Goal: Task Accomplishment & Management: Use online tool/utility

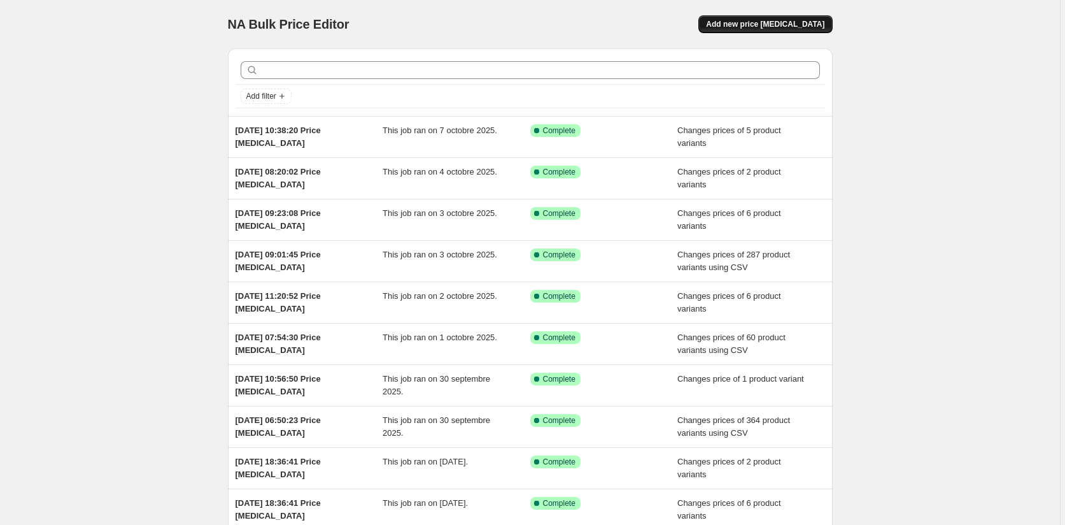
click at [813, 21] on span "Add new price change job" at bounding box center [765, 24] width 118 height 10
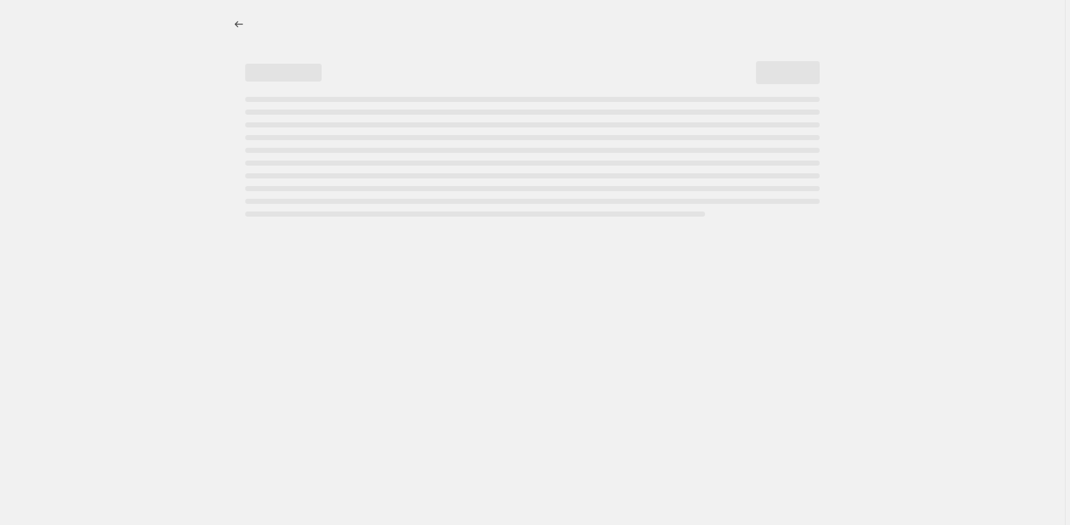
select select "percentage"
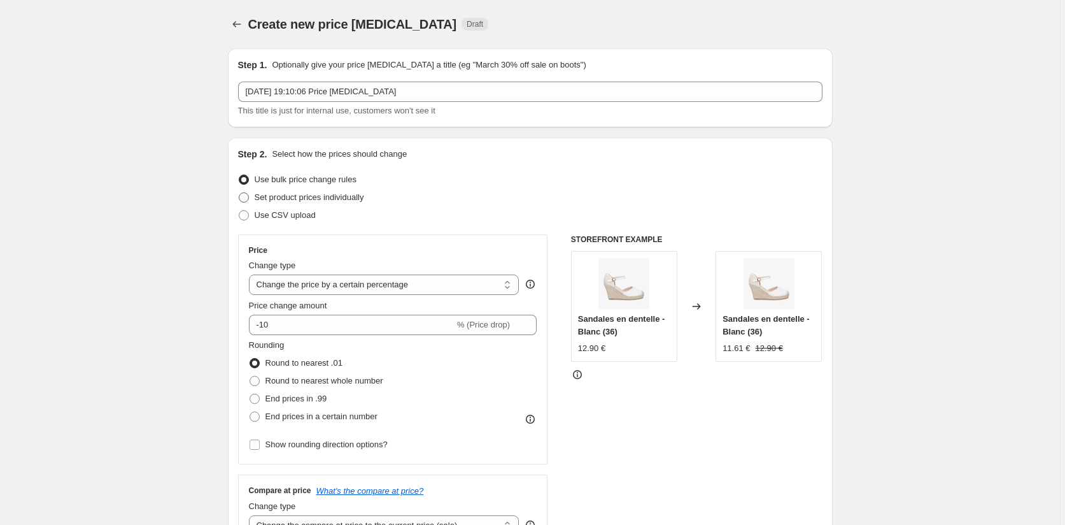
click at [246, 201] on span at bounding box center [244, 197] width 10 height 10
click at [239, 193] on input "Set product prices individually" at bounding box center [239, 192] width 1 height 1
radio input "true"
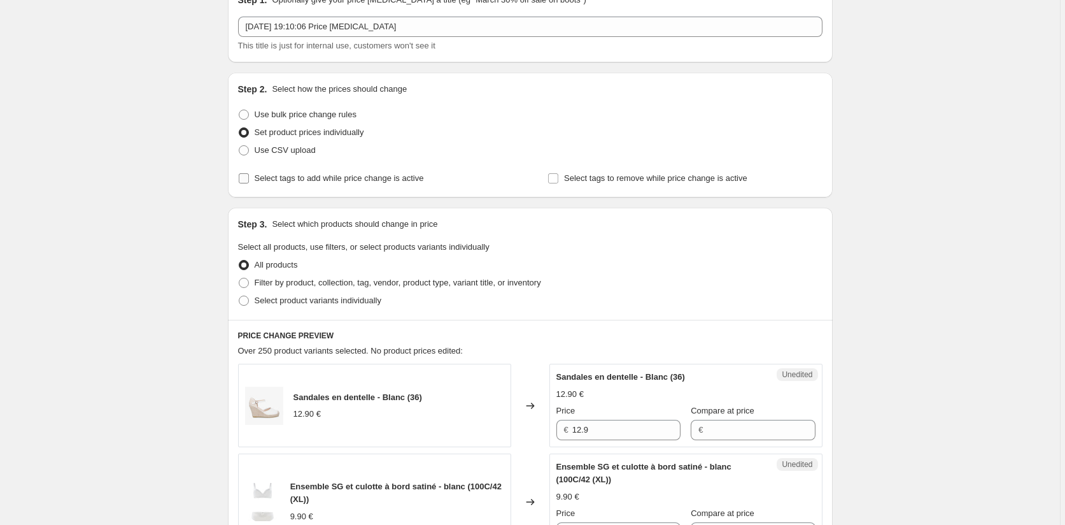
scroll to position [127, 0]
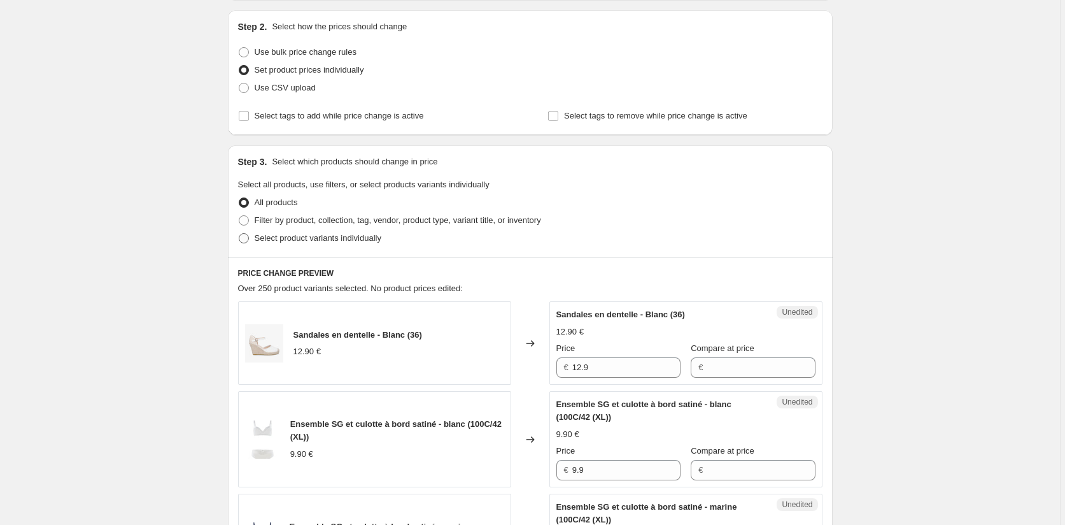
click at [246, 234] on span at bounding box center [244, 238] width 10 height 10
click at [239, 234] on input "Select product variants individually" at bounding box center [239, 233] width 1 height 1
radio input "true"
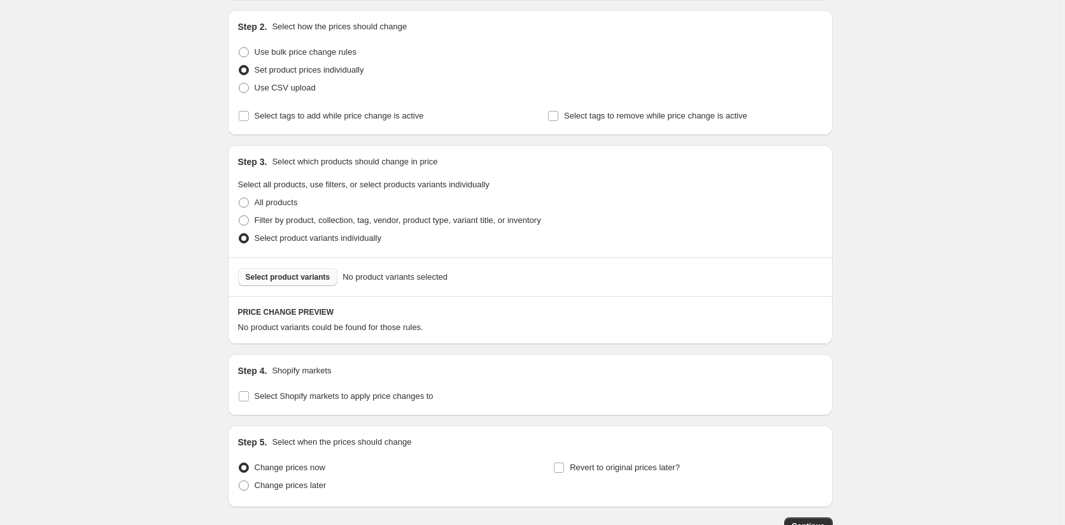
click at [306, 273] on span "Select product variants" at bounding box center [288, 277] width 85 height 10
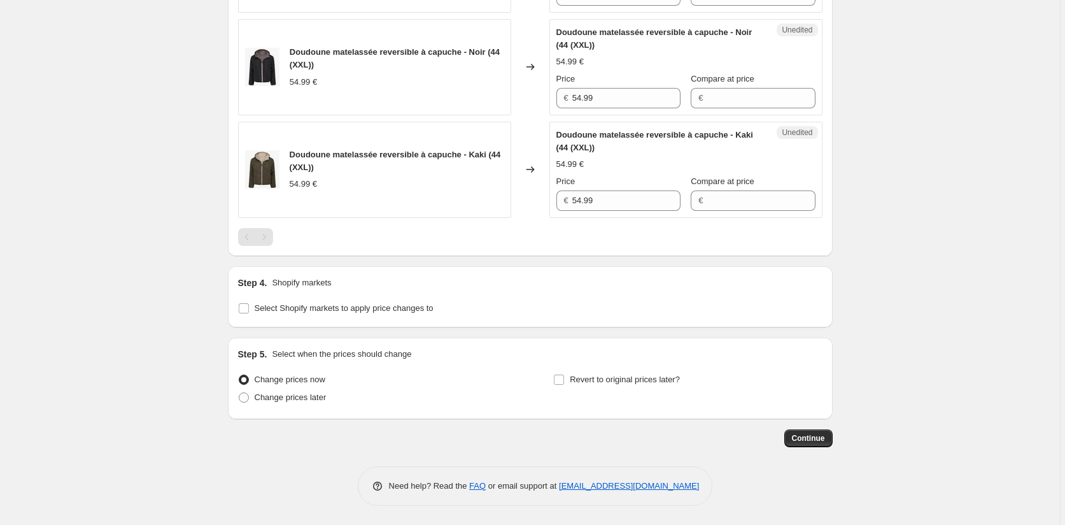
scroll to position [590, 0]
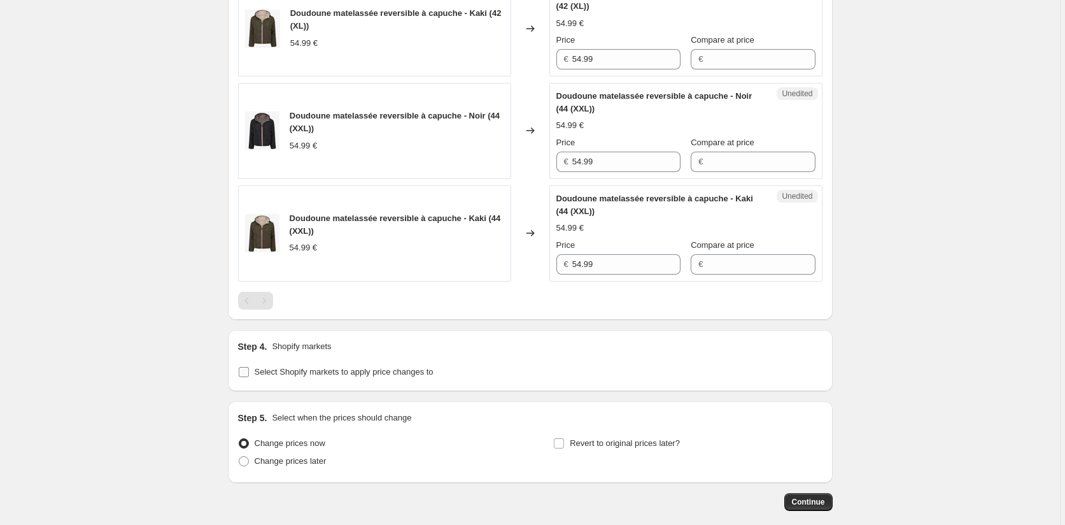
click at [248, 376] on input "Select Shopify markets to apply price changes to" at bounding box center [244, 372] width 10 height 10
checkbox input "true"
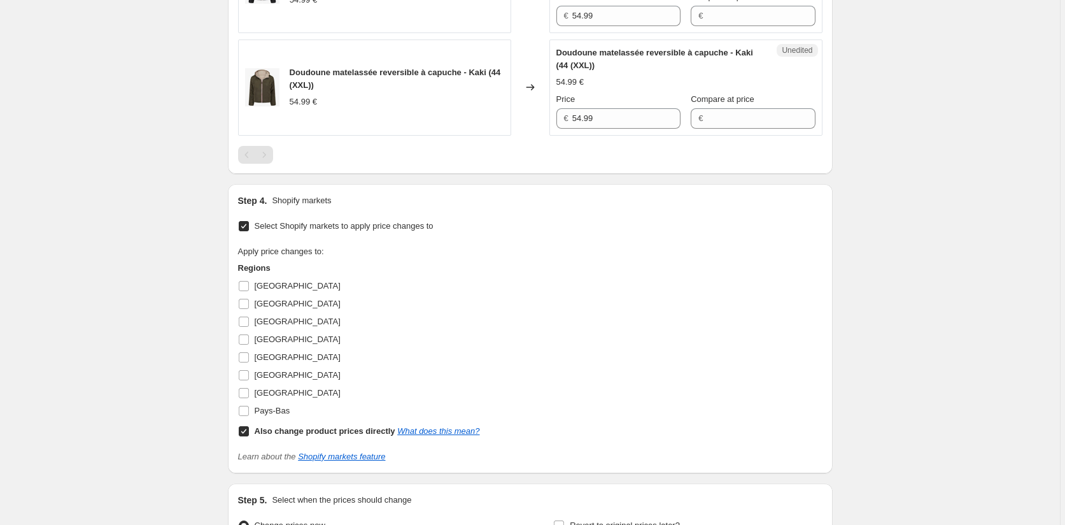
scroll to position [881, 0]
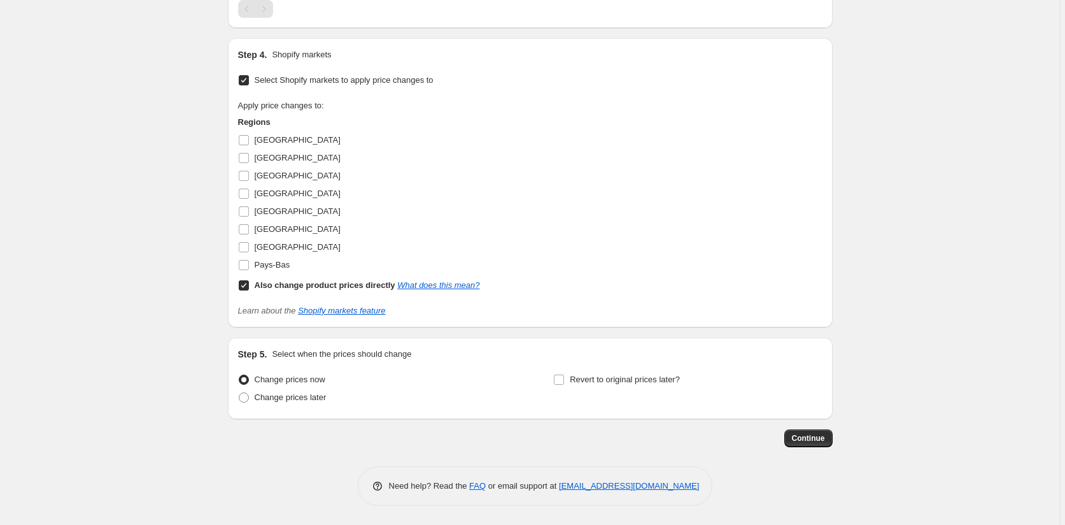
click at [246, 284] on input "Also change product prices directly What does this mean?" at bounding box center [244, 285] width 10 height 10
checkbox input "false"
click at [245, 139] on input "Allemagne" at bounding box center [244, 140] width 10 height 10
checkbox input "true"
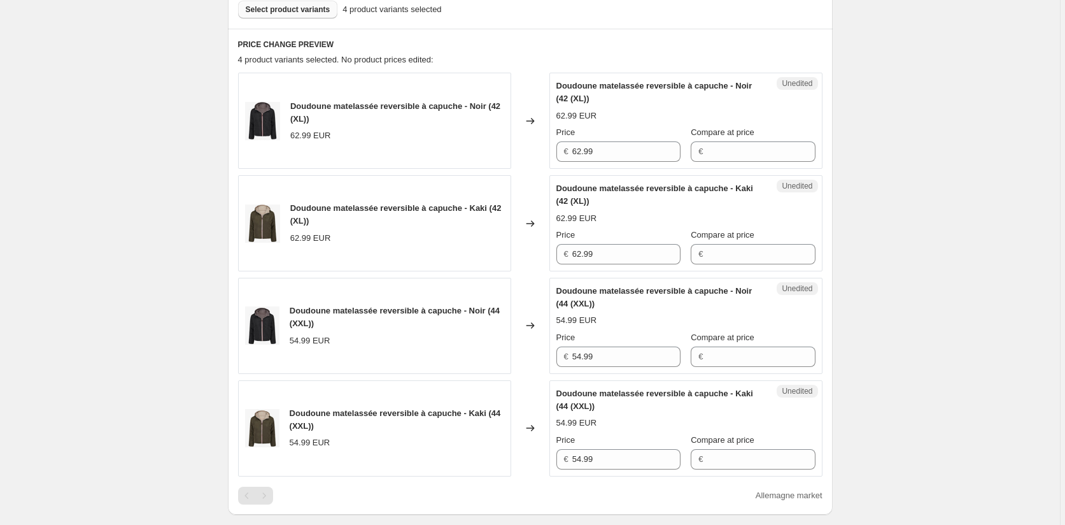
scroll to position [372, 0]
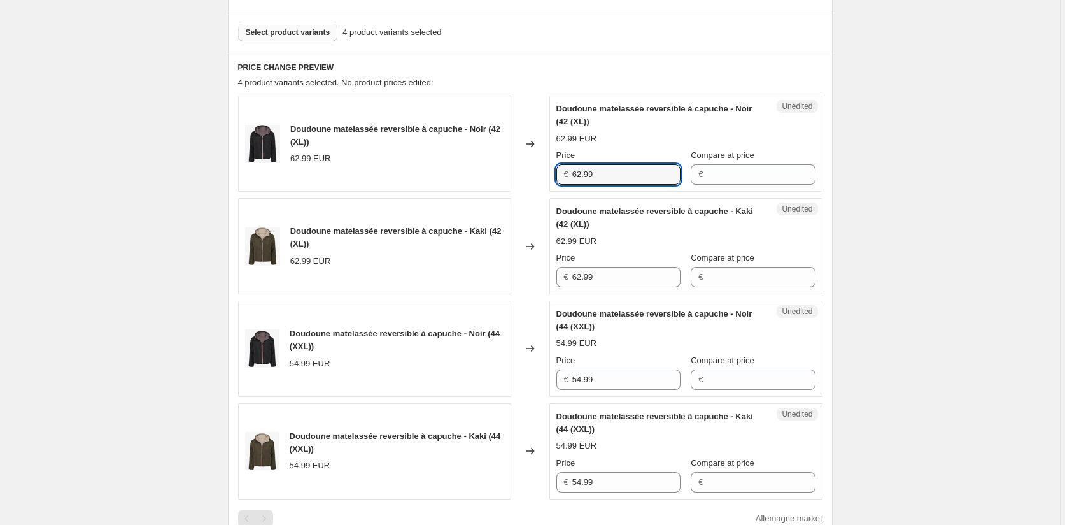
drag, startPoint x: 551, startPoint y: 165, endPoint x: 533, endPoint y: 162, distance: 18.1
click at [533, 162] on div "Doudoune matelassée reversible à capuche - Noir (42 (XL)) 62.99 EUR Changed to …" at bounding box center [530, 144] width 584 height 96
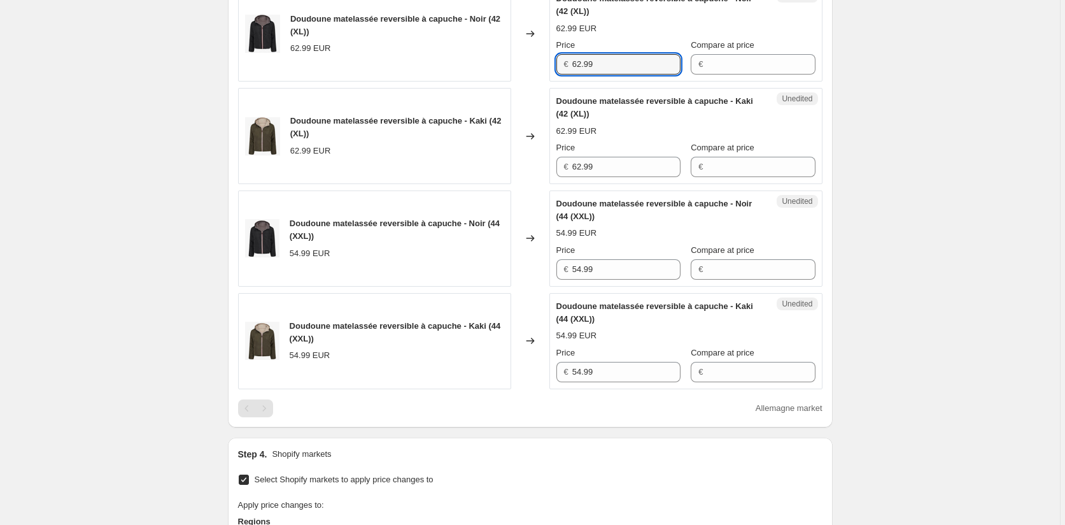
scroll to position [563, 0]
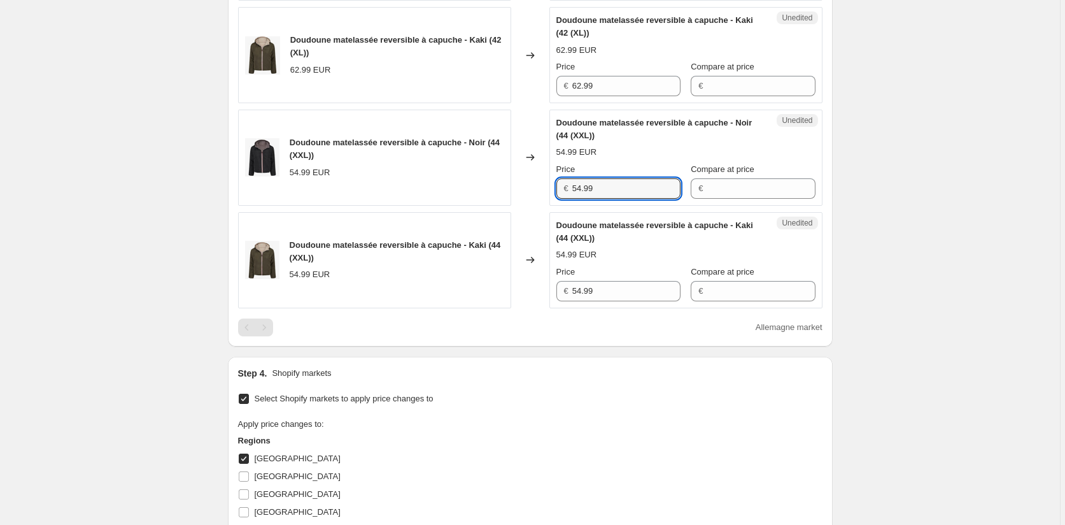
drag, startPoint x: 609, startPoint y: 187, endPoint x: 522, endPoint y: 186, distance: 87.2
click at [522, 186] on div "Doudoune matelassée reversible à capuche - Noir (44 (XXL)) 54.99 EUR Changed to…" at bounding box center [530, 158] width 584 height 96
paste input "62"
type input "62.99"
drag, startPoint x: 597, startPoint y: 290, endPoint x: 555, endPoint y: 286, distance: 42.2
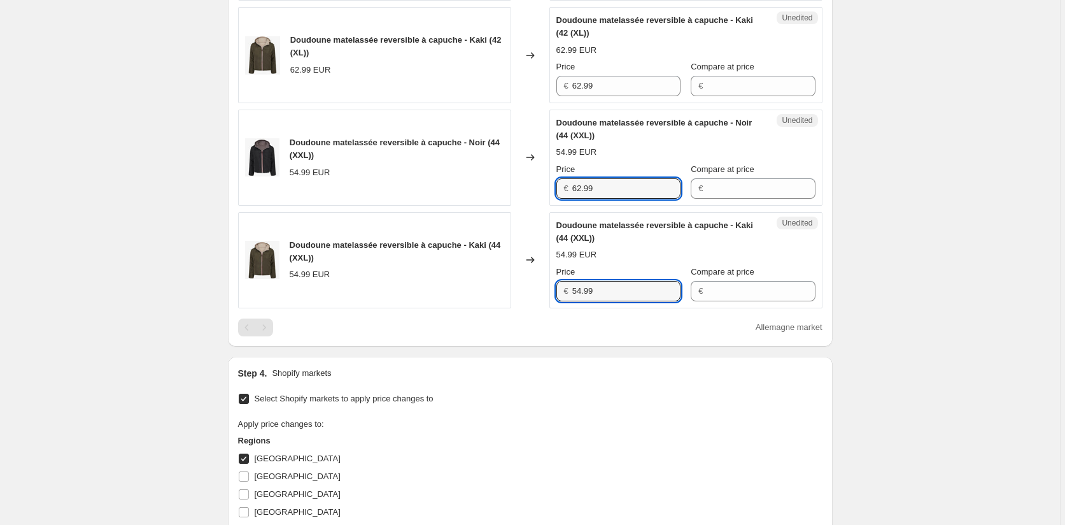
click at [555, 286] on div "Unedited Doudoune matelassée reversible à capuche - Kaki (44 (XXL)) 54.99 EUR P…" at bounding box center [685, 260] width 273 height 96
paste input "62"
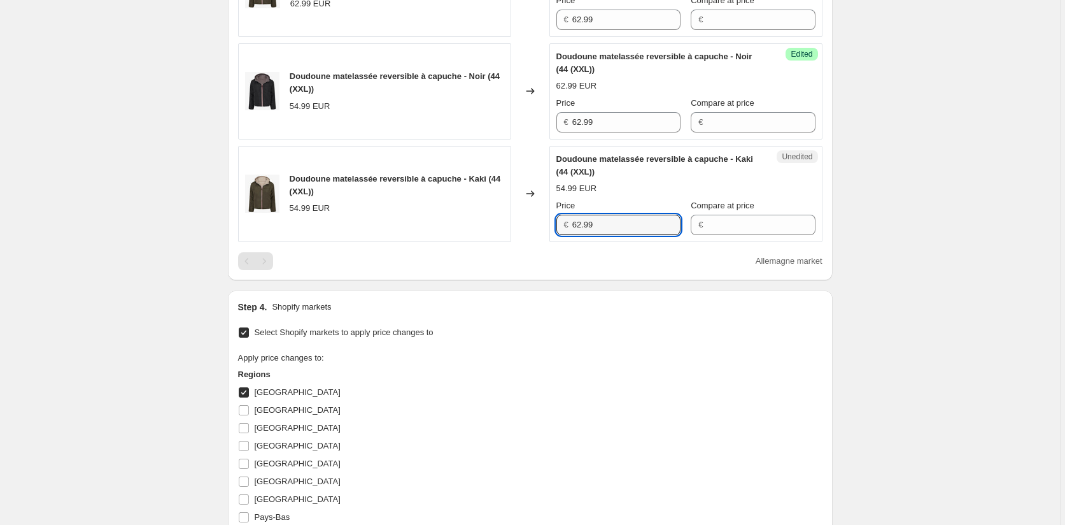
scroll to position [818, 0]
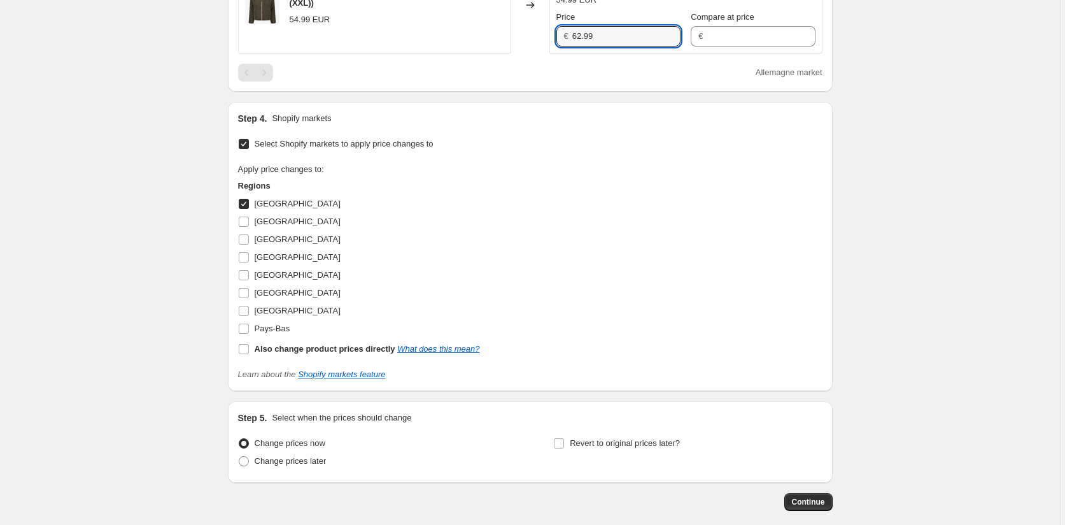
type input "62.99"
click at [243, 204] on input "Allemagne" at bounding box center [244, 204] width 10 height 10
checkbox input "false"
click at [248, 224] on input "Autriche" at bounding box center [244, 221] width 10 height 10
checkbox input "true"
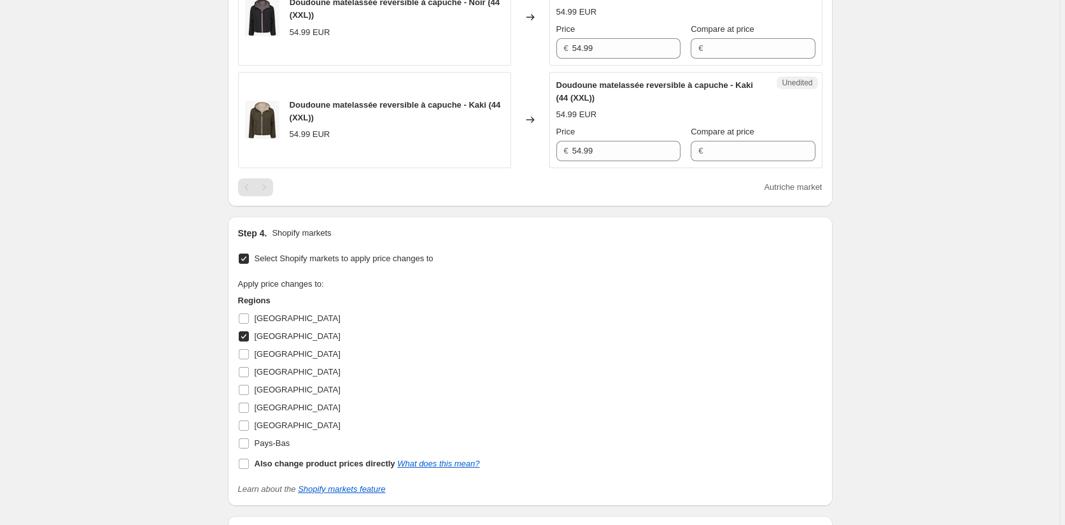
scroll to position [563, 0]
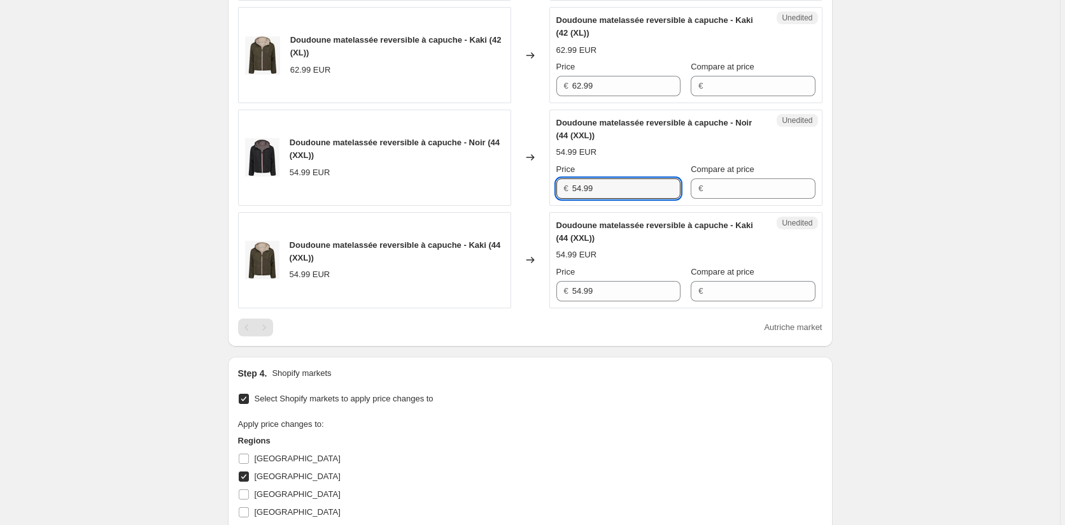
drag, startPoint x: 616, startPoint y: 188, endPoint x: 510, endPoint y: 179, distance: 106.8
click at [510, 179] on div "Doudoune matelassée reversible à capuche - Noir (44 (XXL)) 54.99 EUR Changed to…" at bounding box center [530, 158] width 584 height 96
paste input "62"
type input "62.99"
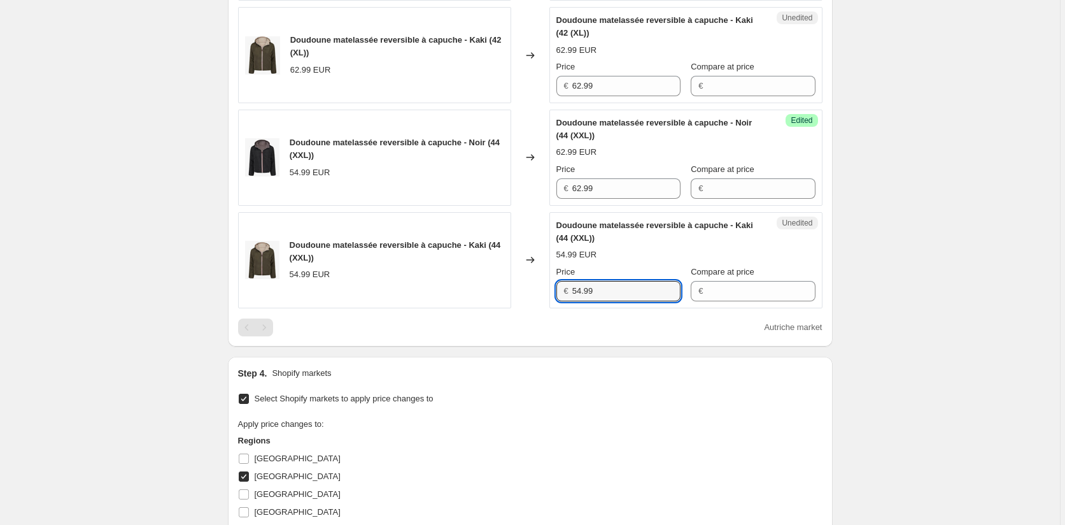
drag, startPoint x: 611, startPoint y: 291, endPoint x: 539, endPoint y: 309, distance: 73.7
click at [531, 290] on div "Doudoune matelassée reversible à capuche - Kaki (44 (XXL)) 54.99 EUR Changed to…" at bounding box center [530, 260] width 584 height 96
paste input "62"
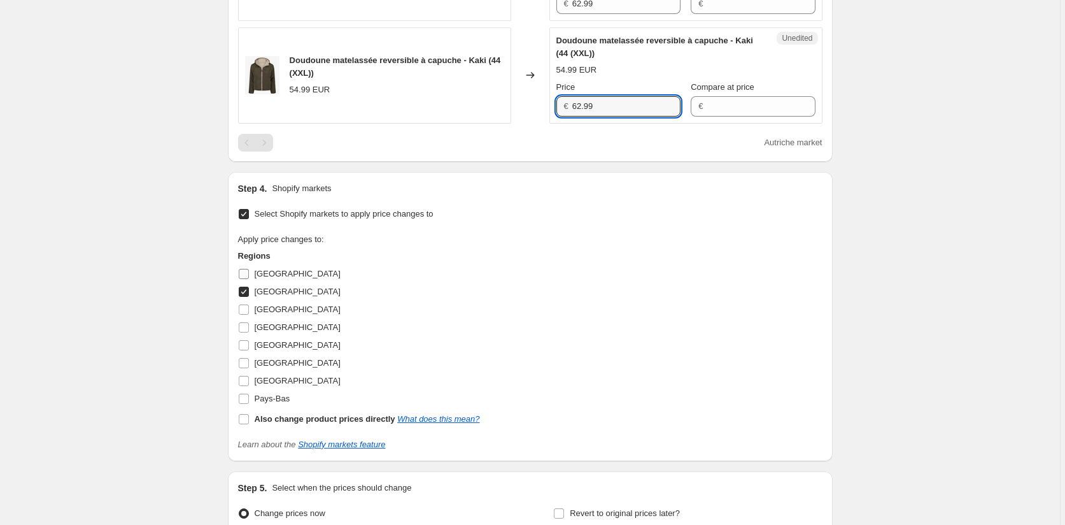
scroll to position [754, 0]
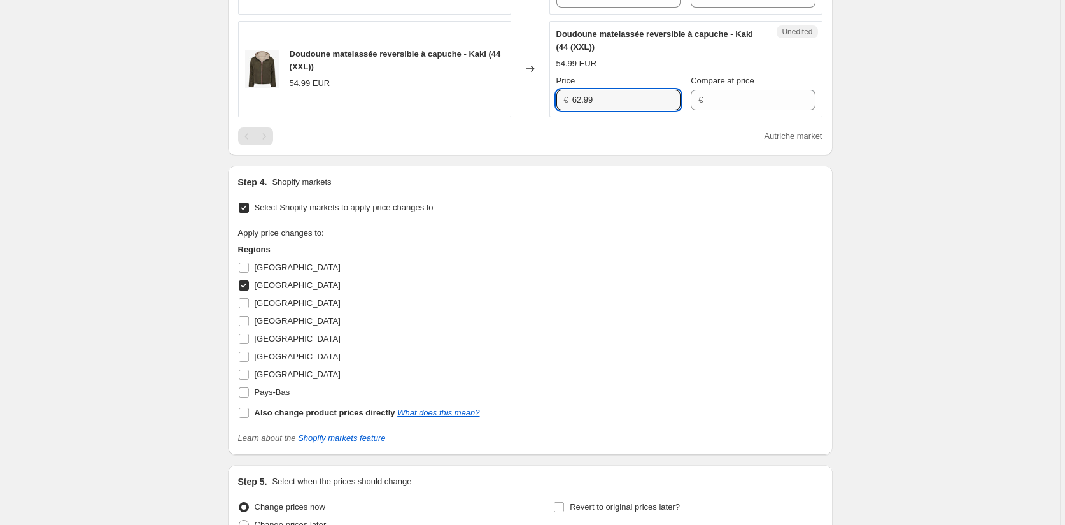
type input "62.99"
click at [247, 283] on input "Autriche" at bounding box center [244, 285] width 10 height 10
checkbox input "false"
click at [246, 392] on input "Pays-Bas" at bounding box center [244, 392] width 10 height 10
checkbox input "true"
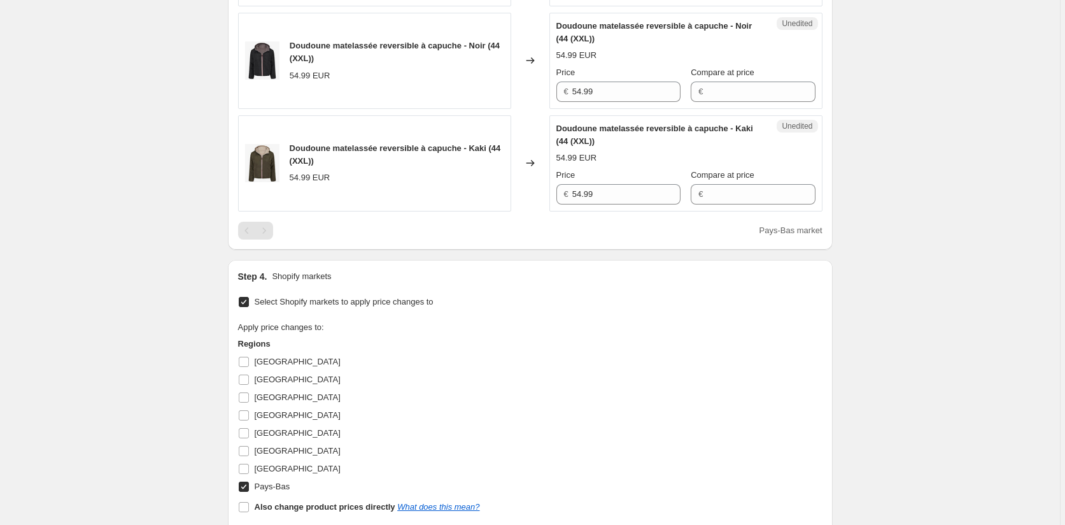
scroll to position [499, 0]
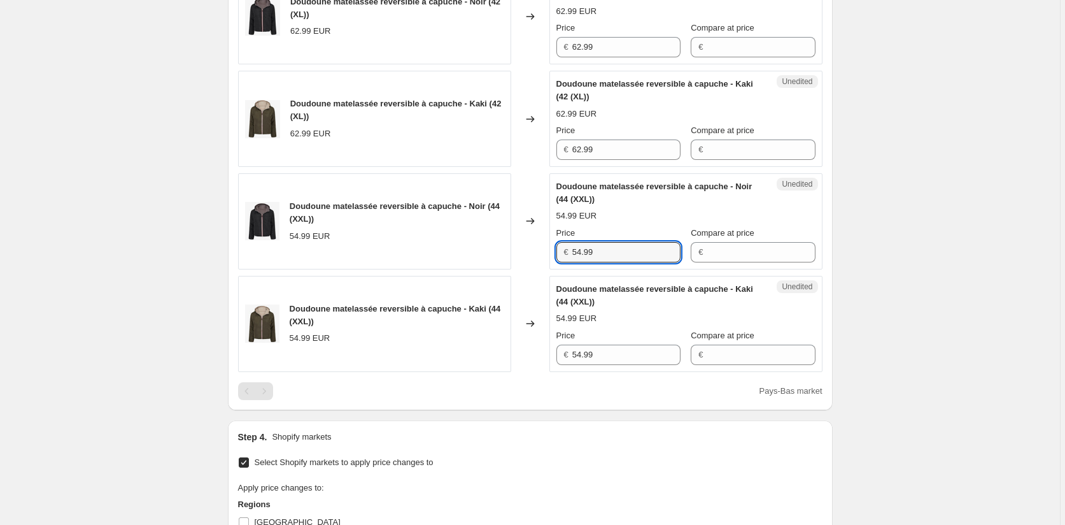
drag, startPoint x: 602, startPoint y: 250, endPoint x: 515, endPoint y: 250, distance: 86.6
click at [515, 250] on div "Doudoune matelassée reversible à capuche - Noir (44 (XXL)) 54.99 EUR Changed to…" at bounding box center [530, 221] width 584 height 96
paste input "62"
type input "62.99"
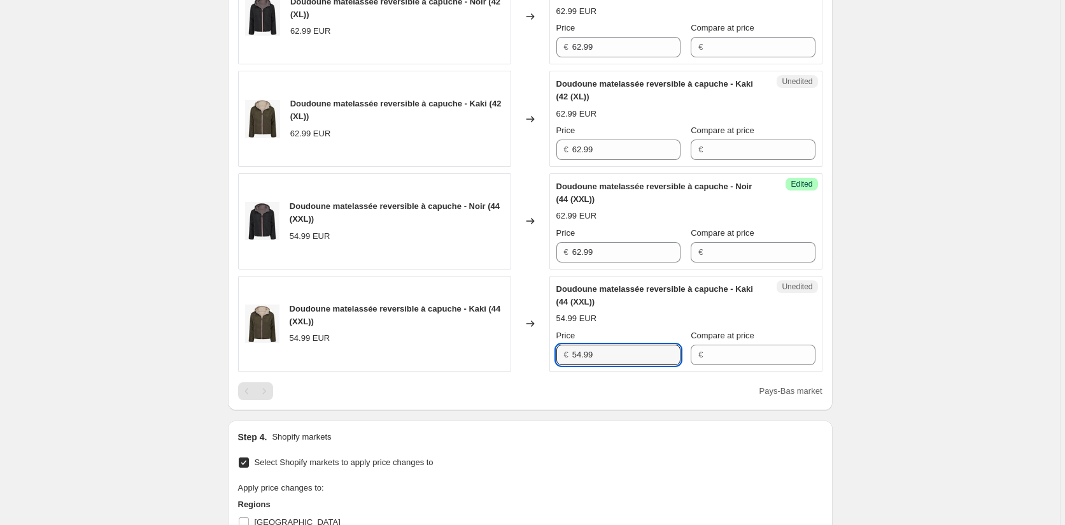
drag, startPoint x: 602, startPoint y: 357, endPoint x: 490, endPoint y: 357, distance: 112.7
click at [489, 357] on div "Doudoune matelassée reversible à capuche - Kaki (44 (XXL)) 54.99 EUR Changed to…" at bounding box center [530, 324] width 584 height 96
paste input "62"
type input "62.99"
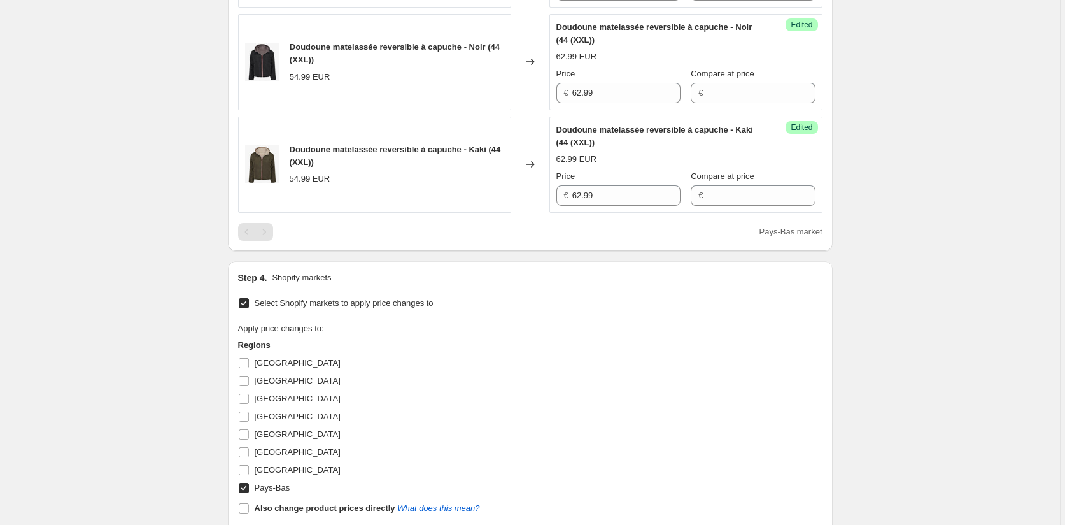
scroll to position [818, 0]
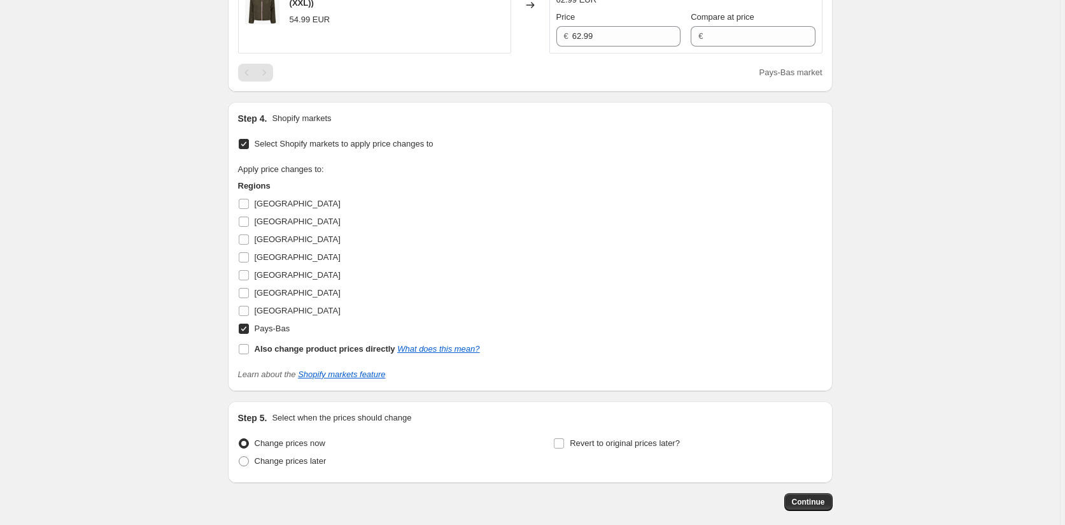
click at [248, 327] on input "Pays-Bas" at bounding box center [244, 328] width 10 height 10
checkbox input "false"
click at [248, 288] on input "Italie" at bounding box center [244, 293] width 10 height 10
checkbox input "true"
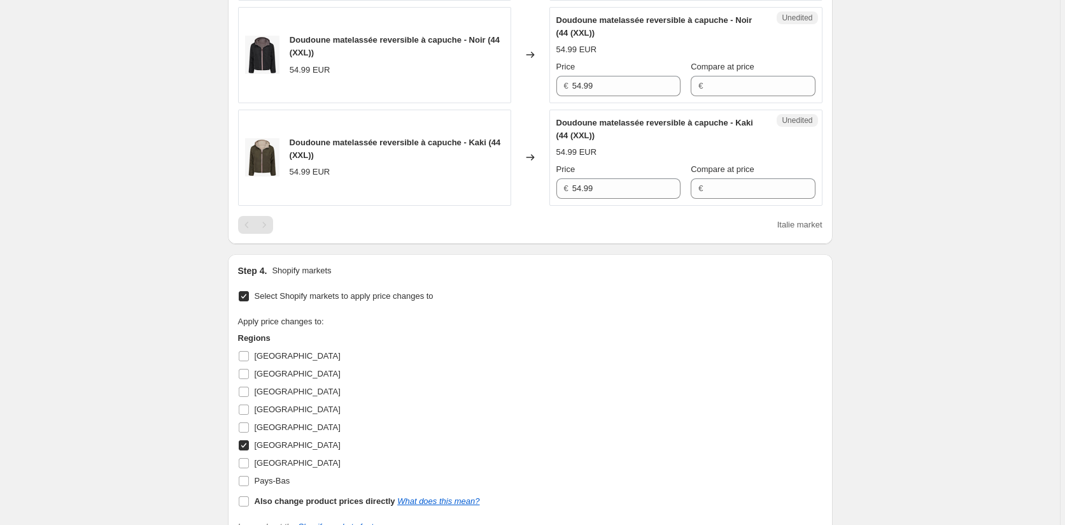
scroll to position [563, 0]
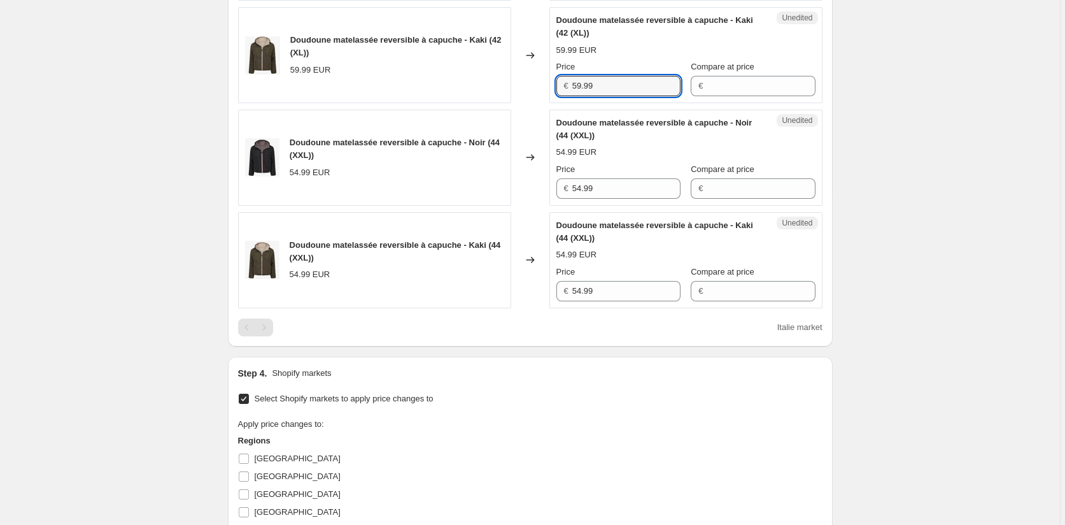
click at [546, 81] on div "Doudoune matelassée reversible à capuche - Kaki (42 (XL)) 59.99 EUR Changed to …" at bounding box center [530, 55] width 584 height 96
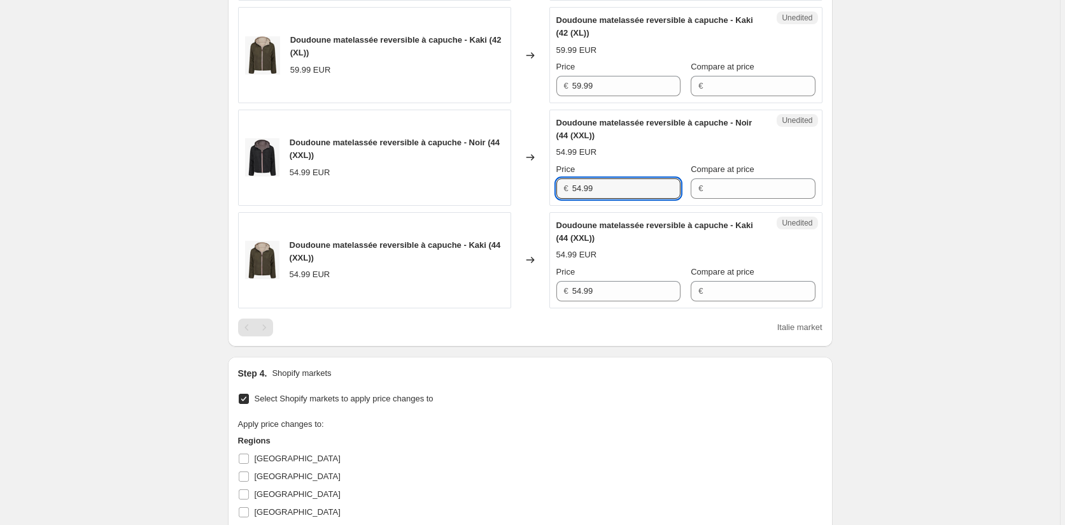
drag, startPoint x: 618, startPoint y: 192, endPoint x: 516, endPoint y: 192, distance: 101.2
click at [521, 192] on div "Doudoune matelassée reversible à capuche - Noir (44 (XXL)) 54.99 EUR Changed to…" at bounding box center [530, 158] width 584 height 96
paste input "9"
type input "59.99"
click at [539, 293] on div "Doudoune matelassée reversible à capuche - Kaki (44 (XXL)) 54.99 EUR Changed to…" at bounding box center [530, 260] width 584 height 96
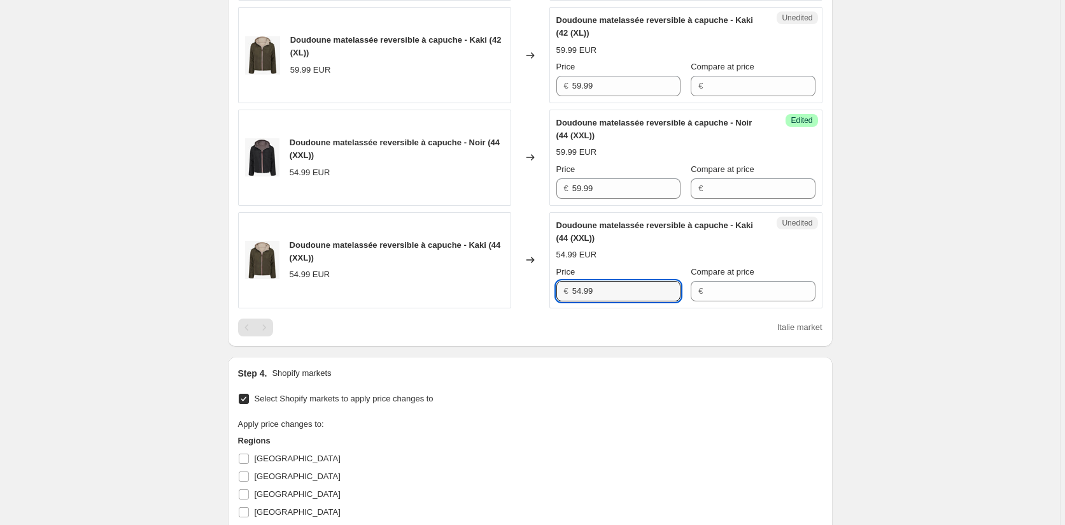
paste input "9"
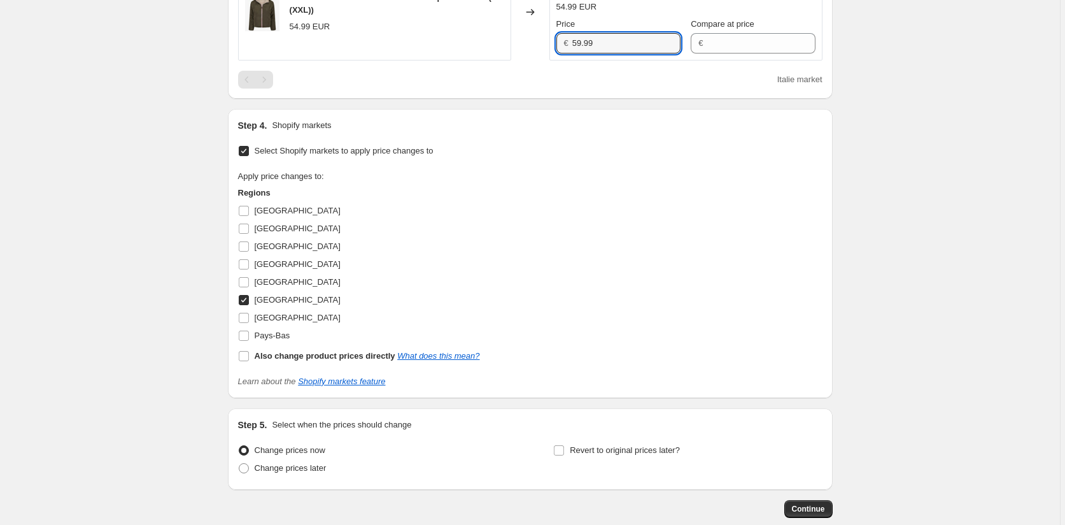
scroll to position [818, 0]
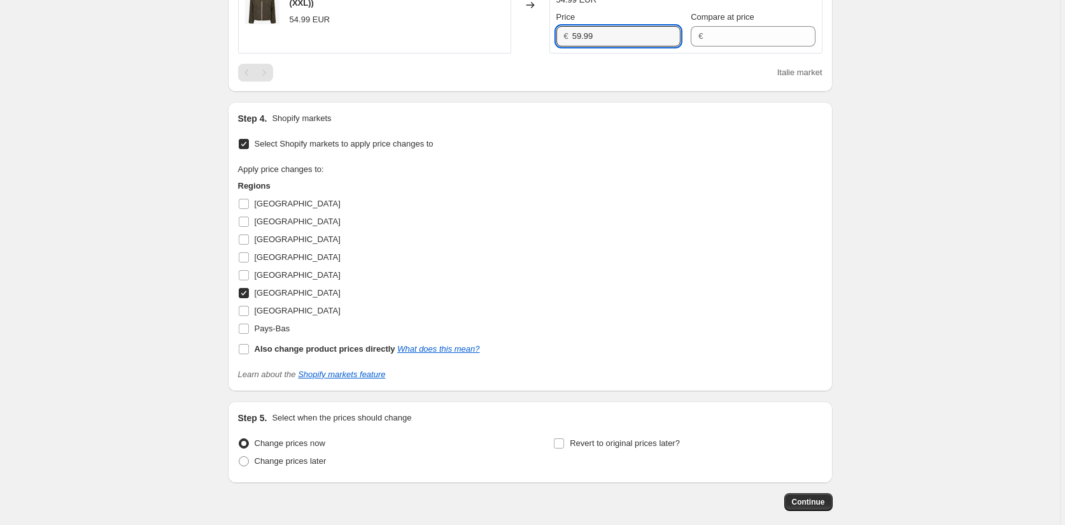
type input "59.99"
click at [244, 293] on input "Italie" at bounding box center [244, 293] width 10 height 10
checkbox input "false"
click at [246, 312] on input "Luxembourg" at bounding box center [244, 311] width 10 height 10
checkbox input "true"
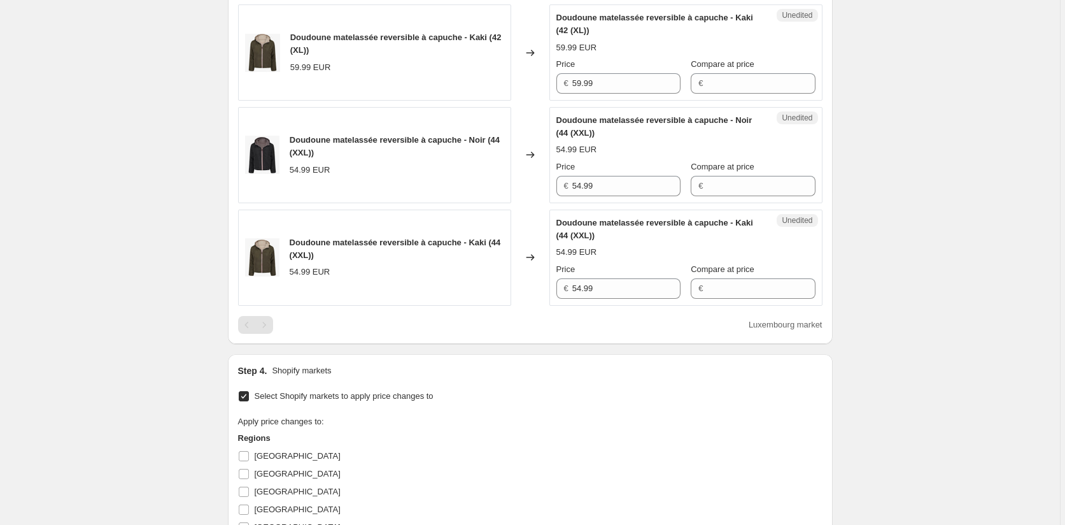
scroll to position [563, 0]
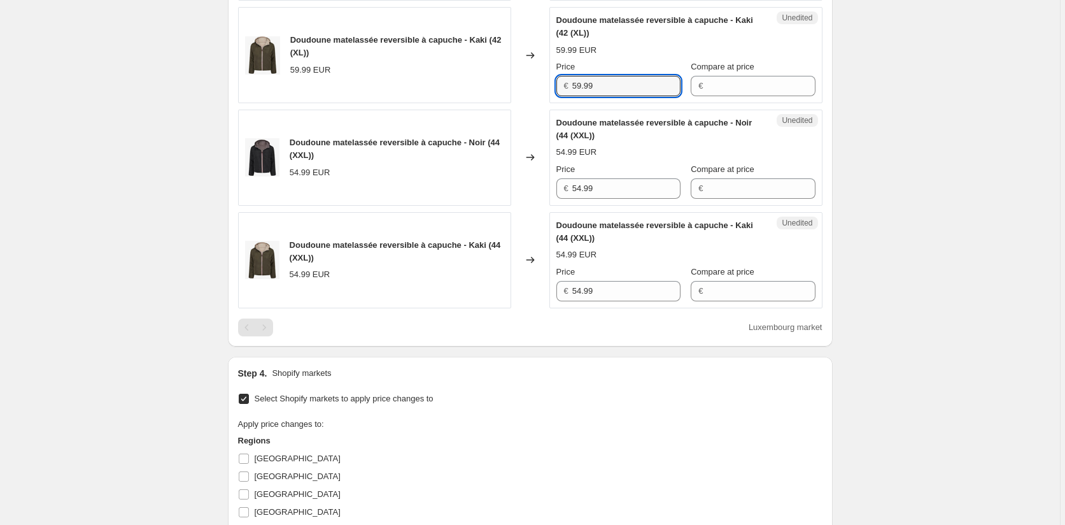
drag, startPoint x: 607, startPoint y: 88, endPoint x: 547, endPoint y: 80, distance: 60.4
click at [547, 80] on div "Doudoune matelassée reversible à capuche - Kaki (42 (XL)) 59.99 EUR Changed to …" at bounding box center [530, 55] width 584 height 96
drag, startPoint x: 605, startPoint y: 190, endPoint x: 537, endPoint y: 190, distance: 67.5
click at [540, 190] on div "Doudoune matelassée reversible à capuche - Noir (44 (XXL)) 54.99 EUR Changed to…" at bounding box center [530, 158] width 584 height 96
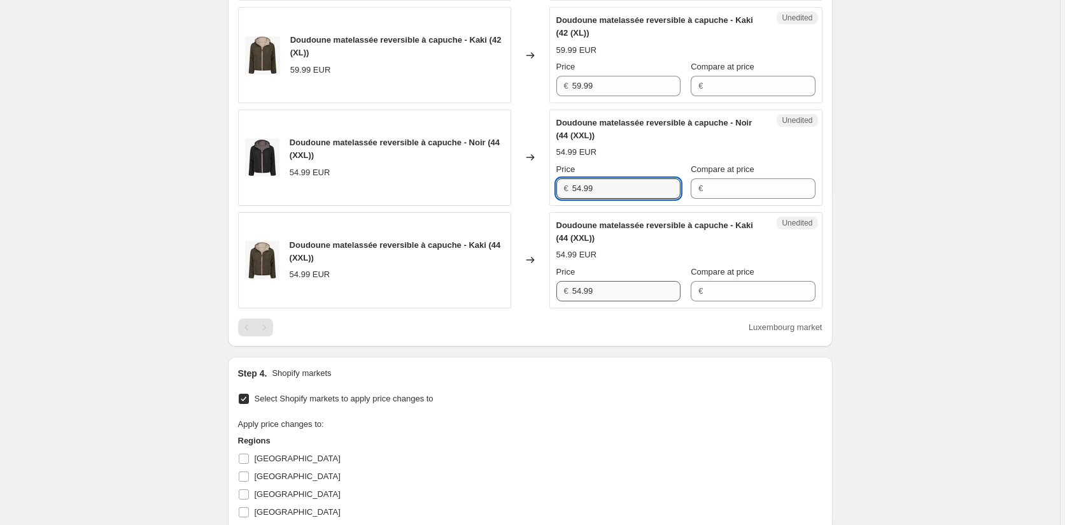
paste input "9"
type input "59.99"
drag, startPoint x: 600, startPoint y: 290, endPoint x: 548, endPoint y: 297, distance: 52.0
click at [558, 296] on div "Unedited Doudoune matelassée reversible à capuche - Kaki (44 (XXL)) 54.99 EUR P…" at bounding box center [685, 260] width 273 height 96
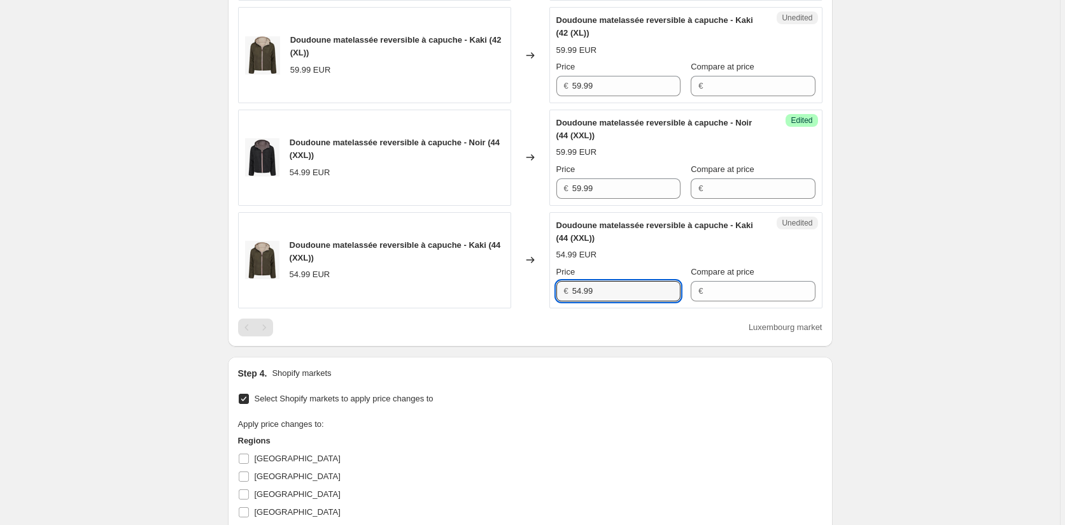
paste input "9"
type input "59.99"
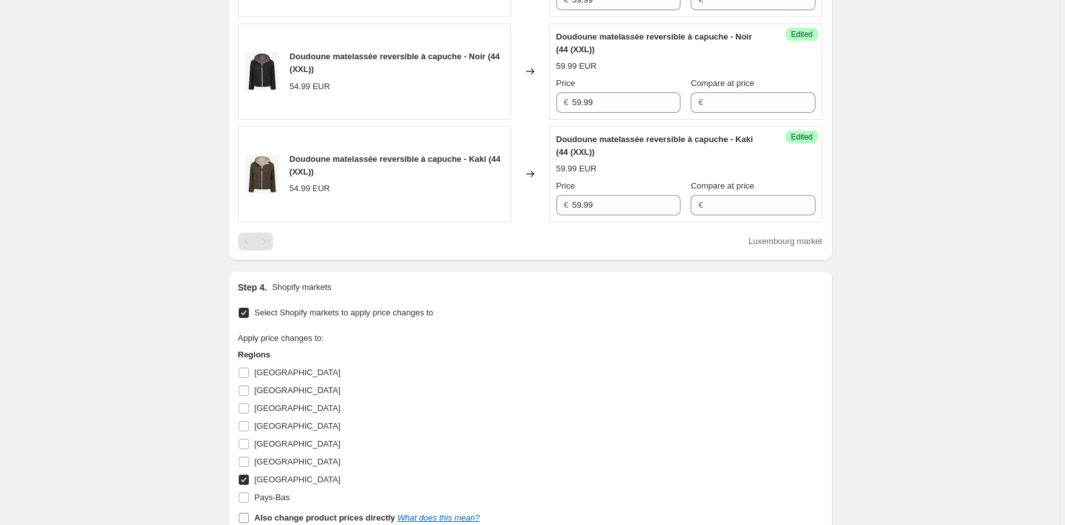
scroll to position [818, 0]
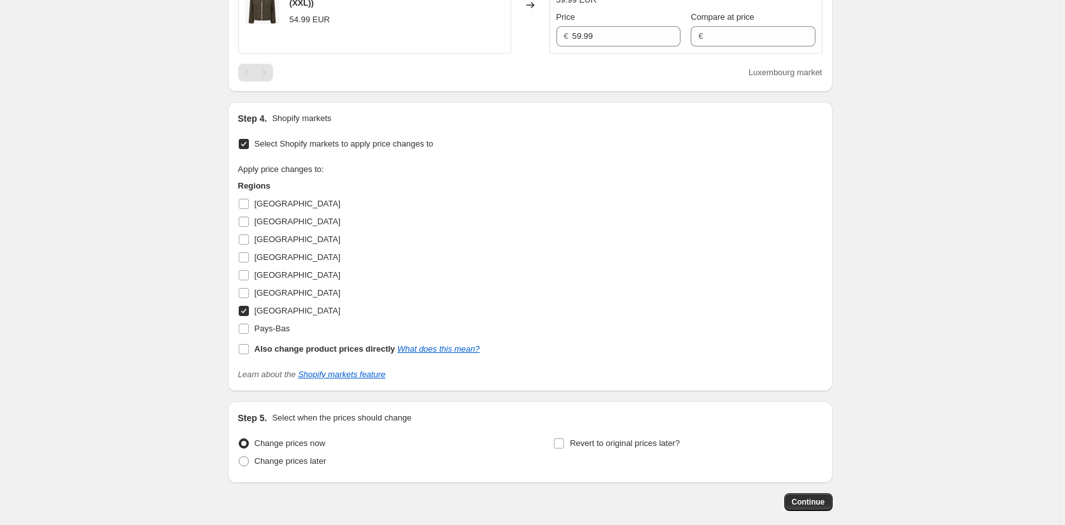
click at [245, 309] on input "Luxembourg" at bounding box center [244, 311] width 10 height 10
checkbox input "false"
click at [244, 241] on input "Belgique" at bounding box center [244, 239] width 10 height 10
checkbox input "true"
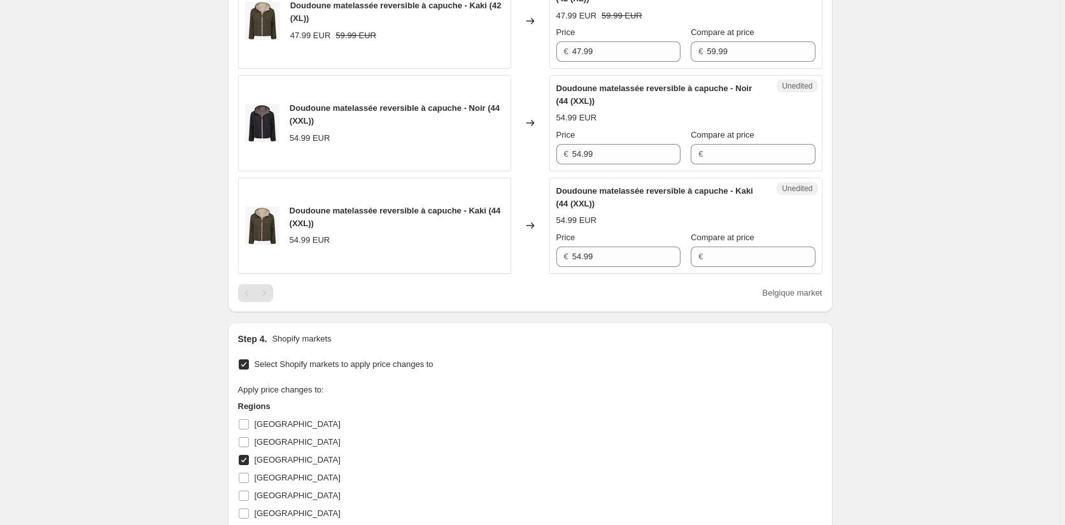
scroll to position [499, 0]
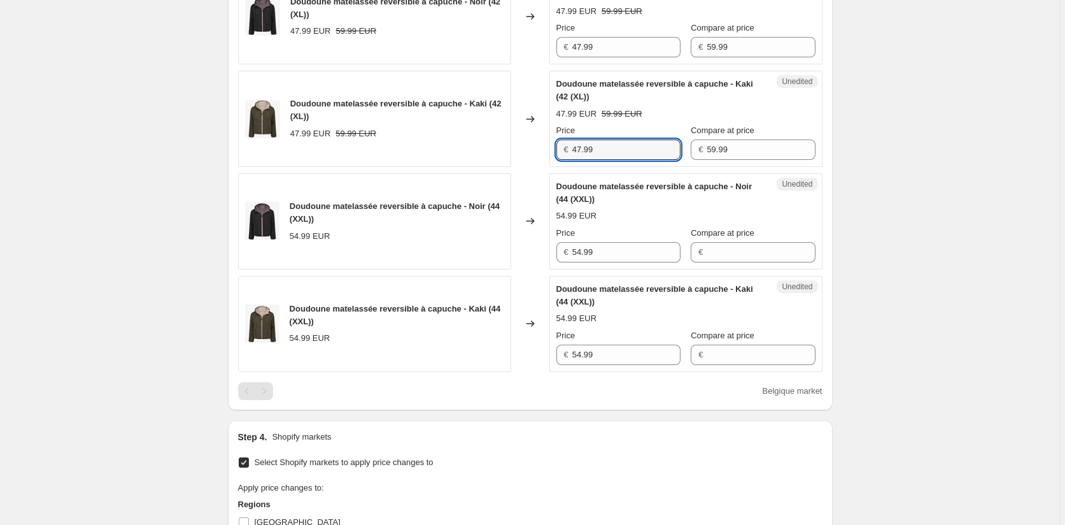
drag, startPoint x: 614, startPoint y: 150, endPoint x: 499, endPoint y: 152, distance: 115.3
click at [486, 145] on div "Doudoune matelassée reversible à capuche - Kaki (42 (XL)) 47.99 EUR 59.99 EUR C…" at bounding box center [530, 119] width 584 height 96
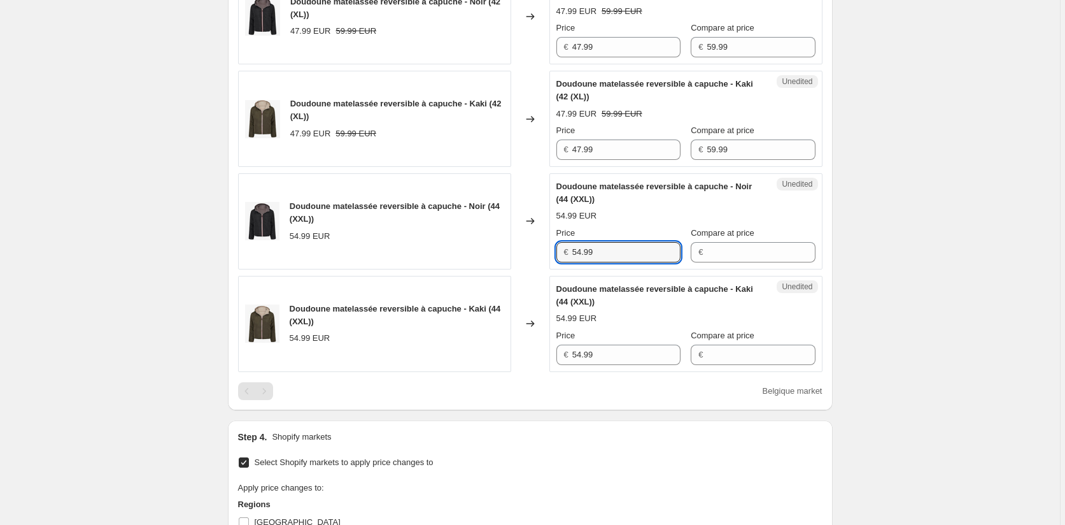
drag, startPoint x: 525, startPoint y: 248, endPoint x: 512, endPoint y: 248, distance: 13.4
click at [512, 248] on div "Doudoune matelassée reversible à capuche - Noir (44 (XXL)) 54.99 EUR Changed to…" at bounding box center [530, 221] width 584 height 96
paste input "47"
type input "47.99"
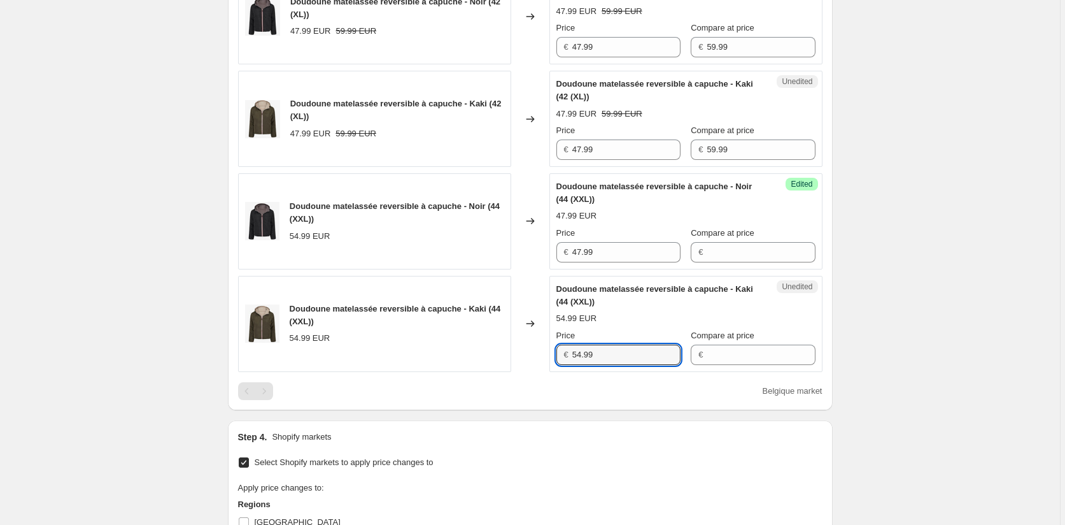
drag, startPoint x: 607, startPoint y: 352, endPoint x: 590, endPoint y: 334, distance: 25.2
click at [544, 352] on div "Doudoune matelassée reversible à capuche - Kaki (44 (XXL)) 54.99 EUR Changed to…" at bounding box center [530, 324] width 584 height 96
paste input "47"
type input "47.99"
drag, startPoint x: 729, startPoint y: 153, endPoint x: 681, endPoint y: 147, distance: 48.8
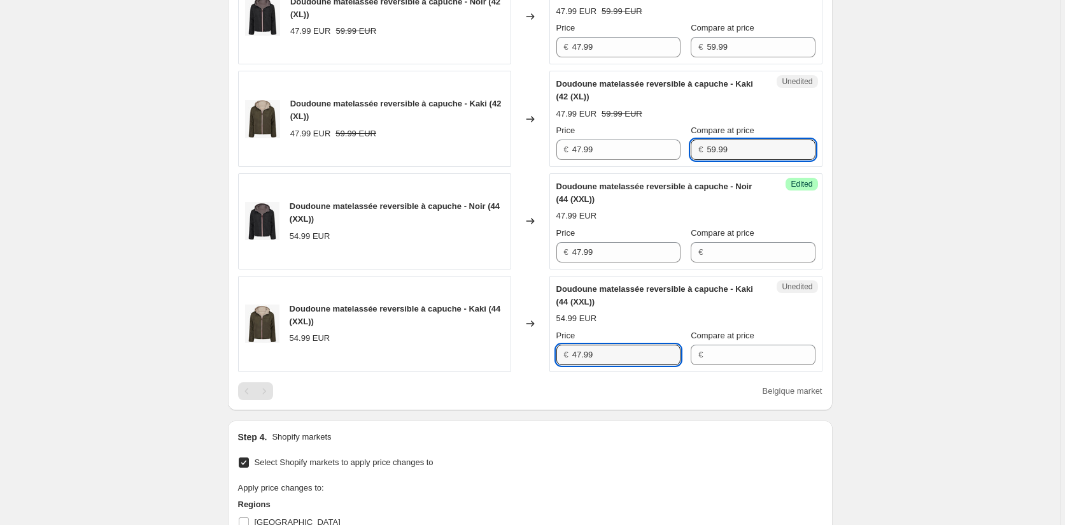
click at [691, 147] on div "€ 59.99" at bounding box center [753, 149] width 124 height 20
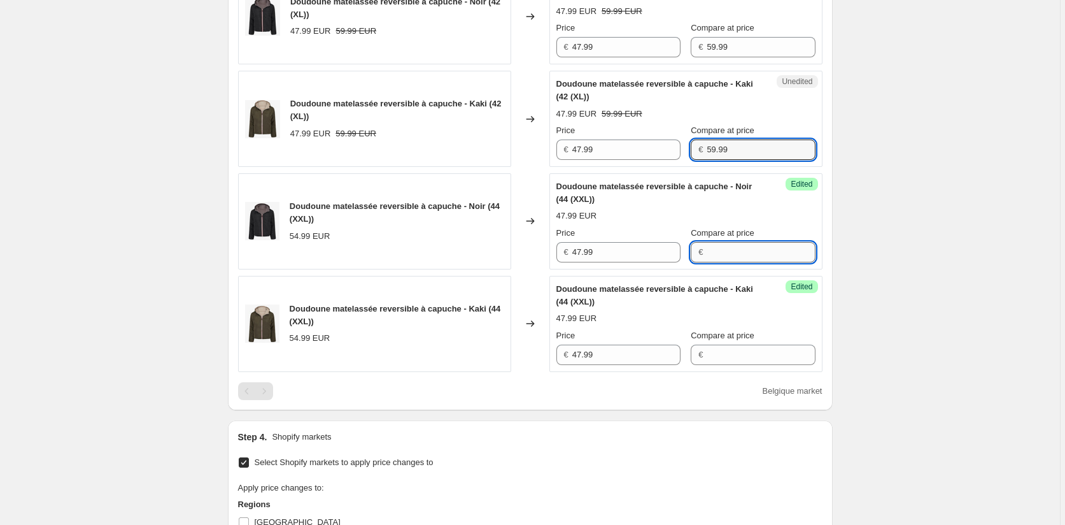
click at [728, 257] on input "Compare at price" at bounding box center [761, 252] width 108 height 20
paste input "59.99"
type input "59.99"
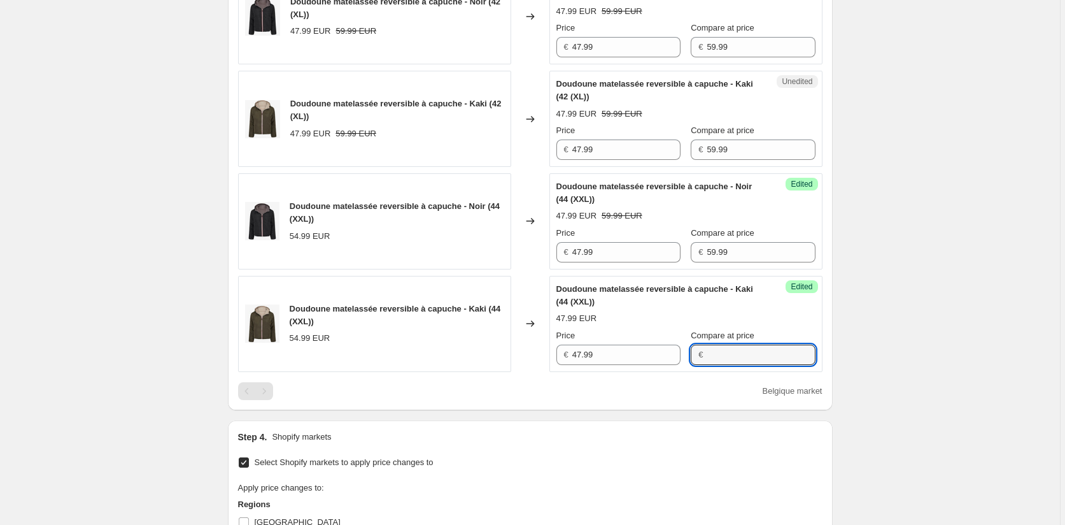
drag, startPoint x: 727, startPoint y: 360, endPoint x: 718, endPoint y: 367, distance: 11.3
click at [727, 360] on input "Compare at price" at bounding box center [761, 354] width 108 height 20
paste input "59.99"
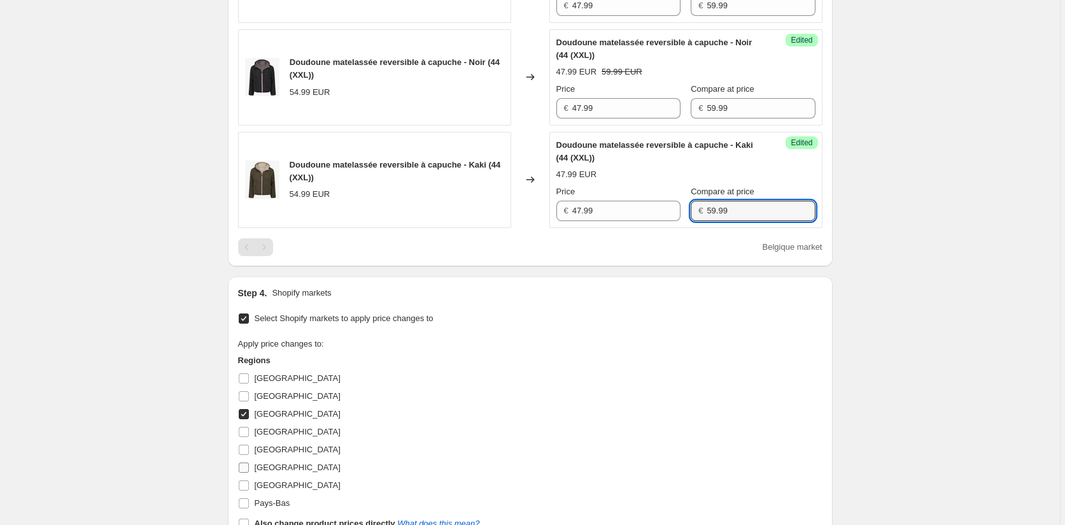
scroll to position [818, 0]
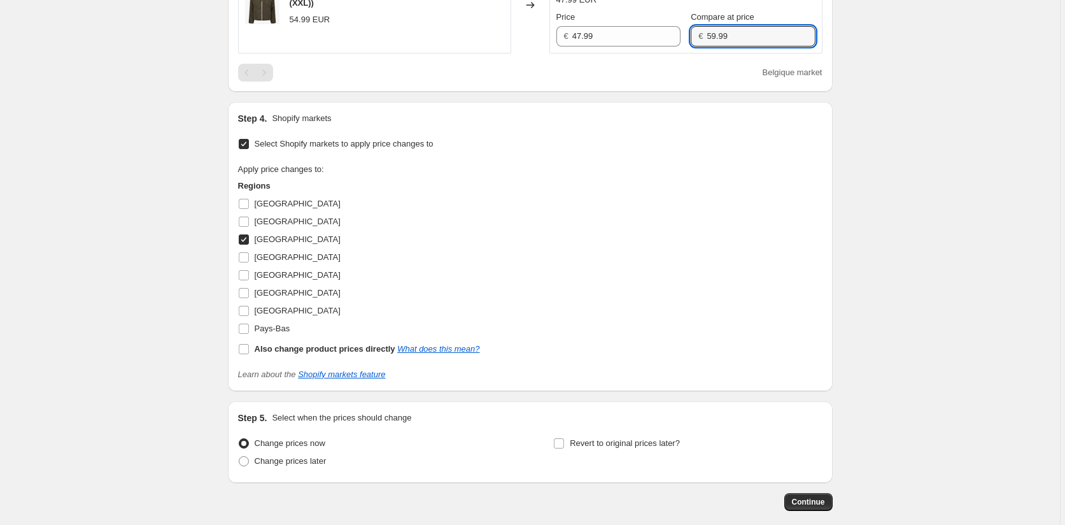
type input "59.99"
click at [244, 240] on input "Belgique" at bounding box center [244, 239] width 10 height 10
checkbox input "false"
click at [248, 275] on input "France" at bounding box center [244, 275] width 10 height 10
checkbox input "true"
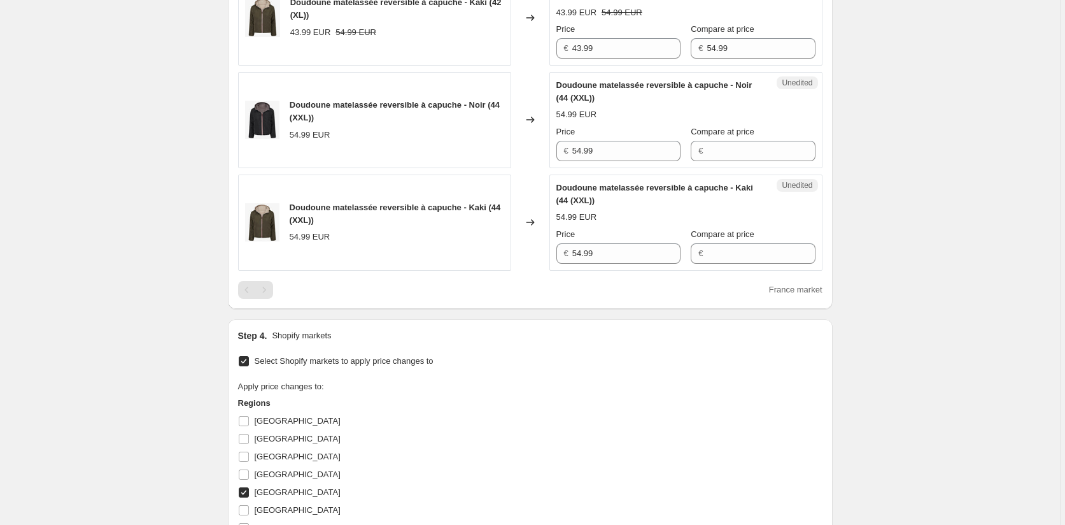
scroll to position [499, 0]
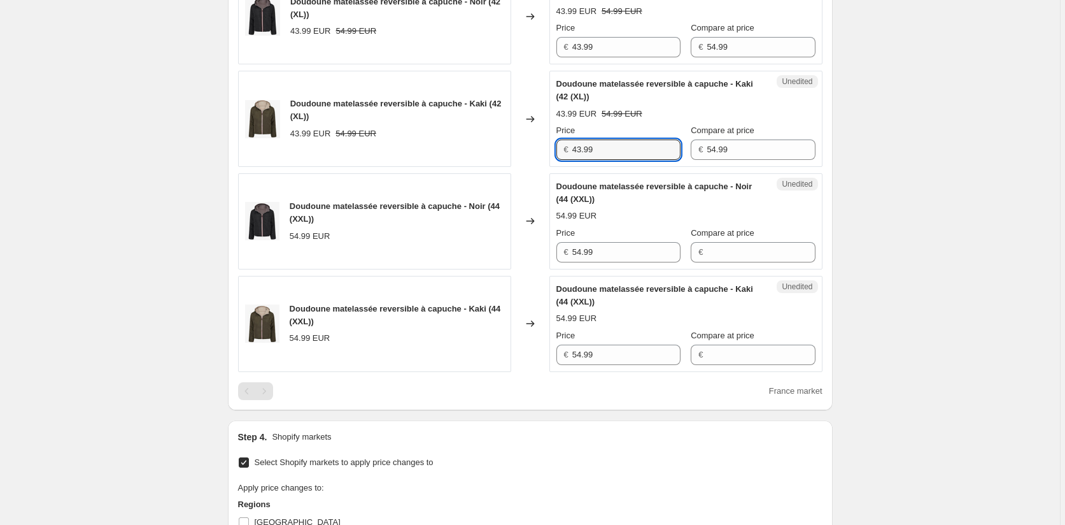
drag, startPoint x: 607, startPoint y: 147, endPoint x: 542, endPoint y: 147, distance: 64.9
click at [542, 147] on div "Doudoune matelassée reversible à capuche - Kaki (42 (XL)) 43.99 EUR 54.99 EUR C…" at bounding box center [530, 119] width 584 height 96
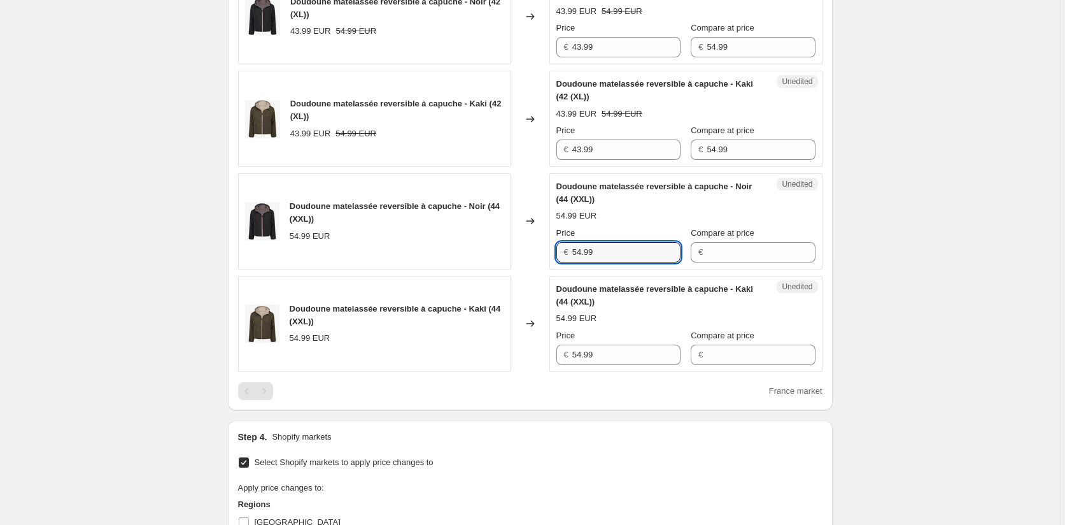
drag, startPoint x: 603, startPoint y: 250, endPoint x: 541, endPoint y: 248, distance: 62.4
click at [554, 248] on div "Unedited Doudoune matelassée reversible à capuche - Noir (44 (XXL)) 54.99 EUR P…" at bounding box center [685, 221] width 273 height 96
paste input "43"
type input "43.99"
drag, startPoint x: 585, startPoint y: 345, endPoint x: 524, endPoint y: 350, distance: 61.3
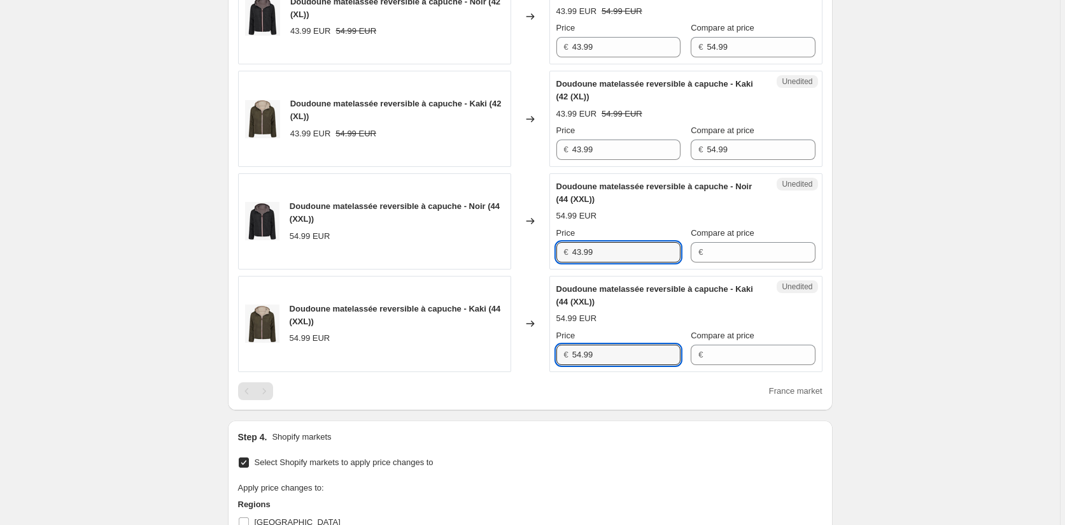
click at [524, 350] on div "Doudoune matelassée reversible à capuche - Kaki (44 (XXL)) 54.99 EUR Changed to…" at bounding box center [530, 324] width 584 height 96
paste input "43"
type input "43.99"
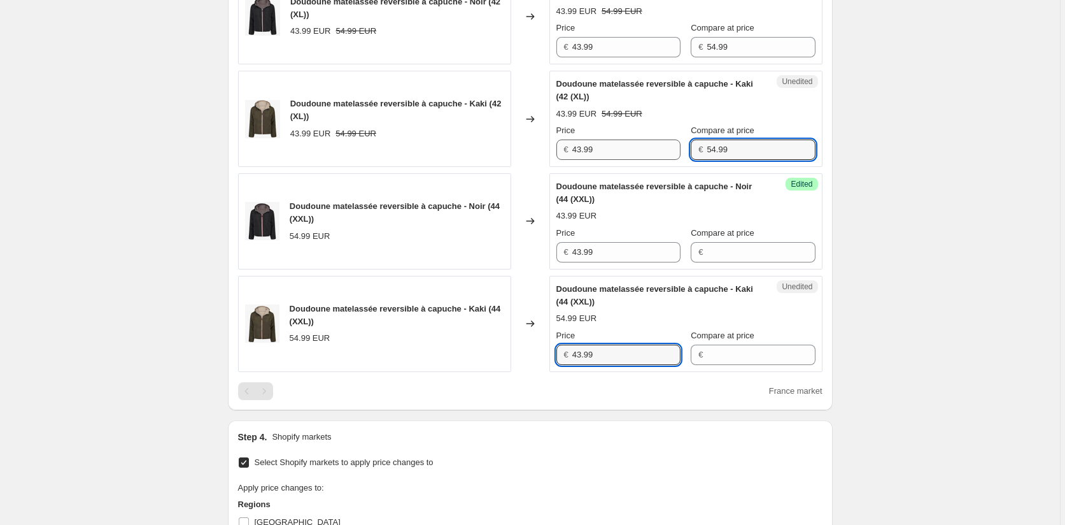
click at [667, 151] on div "Price € 43.99 Compare at price € 54.99" at bounding box center [685, 142] width 259 height 36
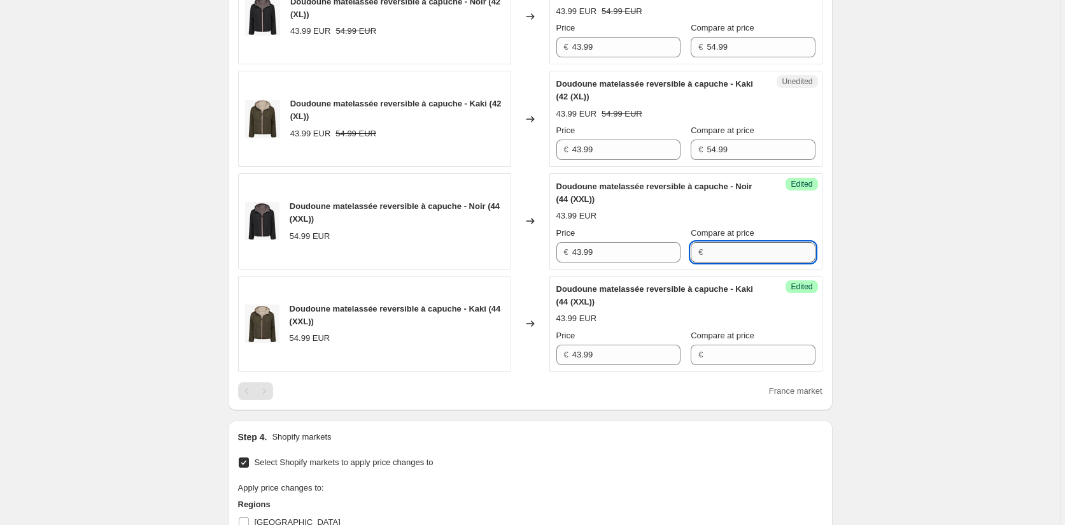
click at [707, 255] on input "Compare at price" at bounding box center [761, 252] width 108 height 20
paste input "54.99"
type input "54.99"
click at [716, 342] on div "Compare at price €" at bounding box center [753, 347] width 124 height 36
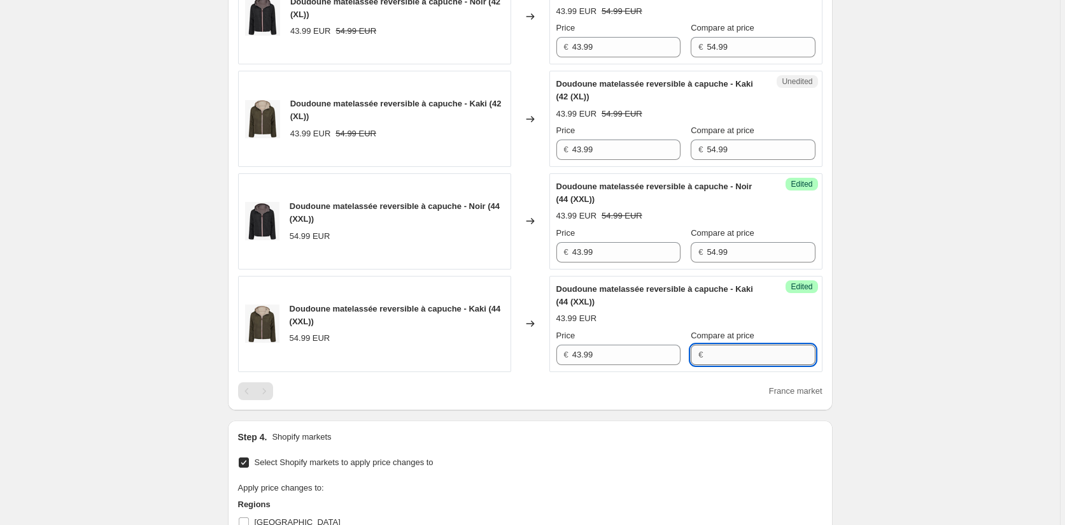
click at [715, 355] on input "Compare at price" at bounding box center [761, 354] width 108 height 20
paste input "54.99"
type input "54.99"
click at [861, 359] on div "Create new price change job. This page is ready Create new price change job Dra…" at bounding box center [530, 204] width 1060 height 1406
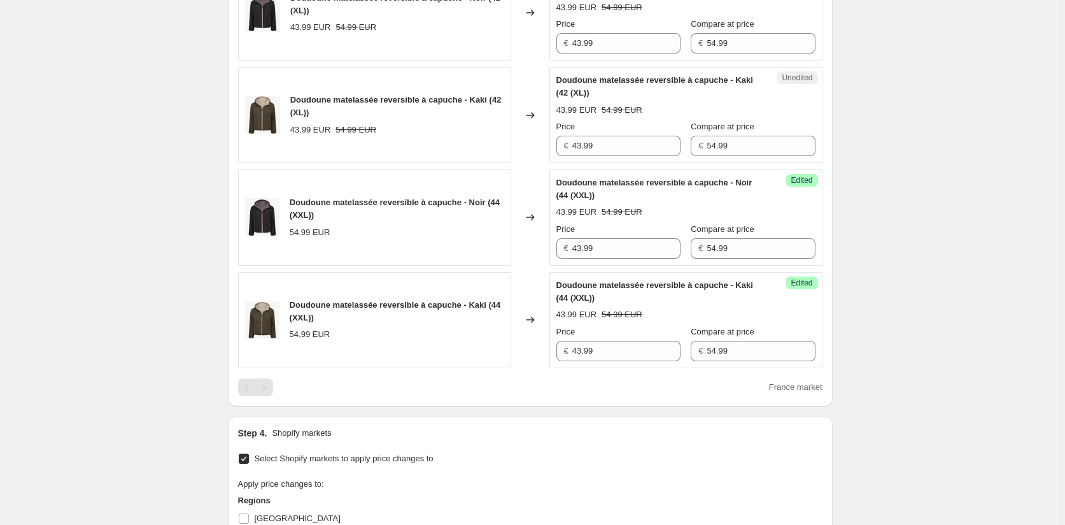
scroll to position [818, 0]
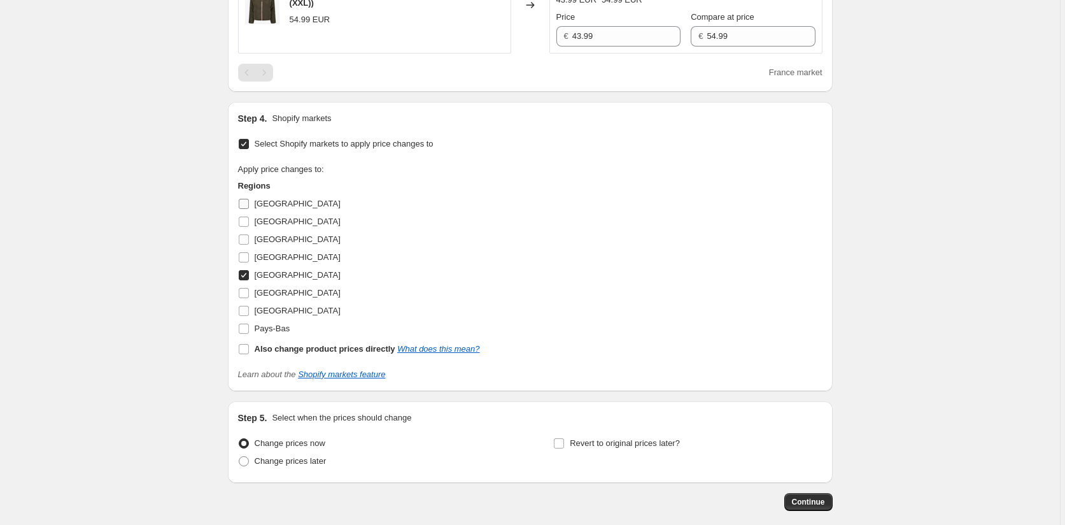
click at [246, 198] on label "Allemagne" at bounding box center [289, 204] width 103 height 18
click at [243, 201] on input "Allemagne" at bounding box center [244, 204] width 10 height 10
checkbox input "true"
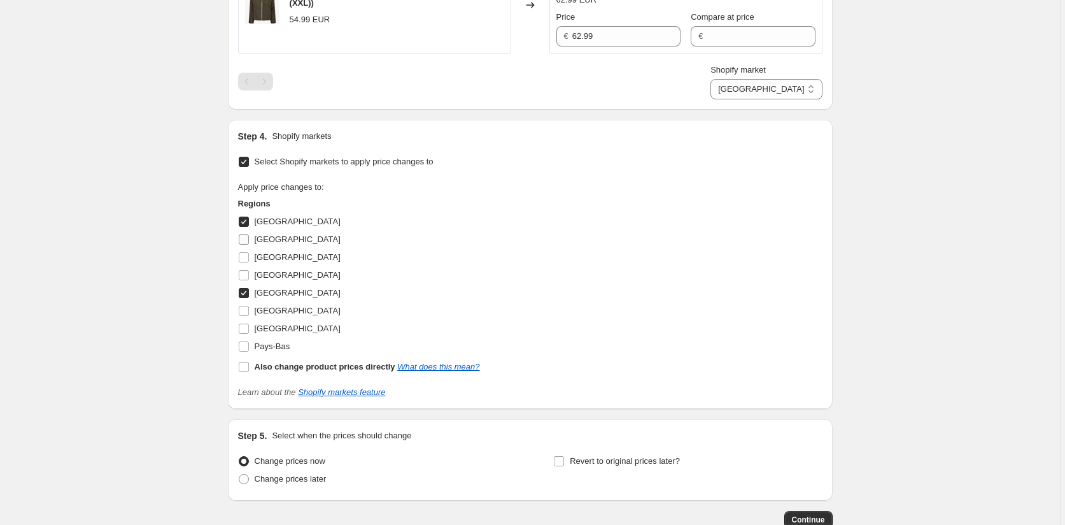
click at [241, 237] on input "Autriche" at bounding box center [244, 239] width 10 height 10
checkbox input "true"
click at [244, 255] on input "Belgique" at bounding box center [244, 257] width 10 height 10
checkbox input "true"
click at [247, 313] on input "Italie" at bounding box center [244, 311] width 10 height 10
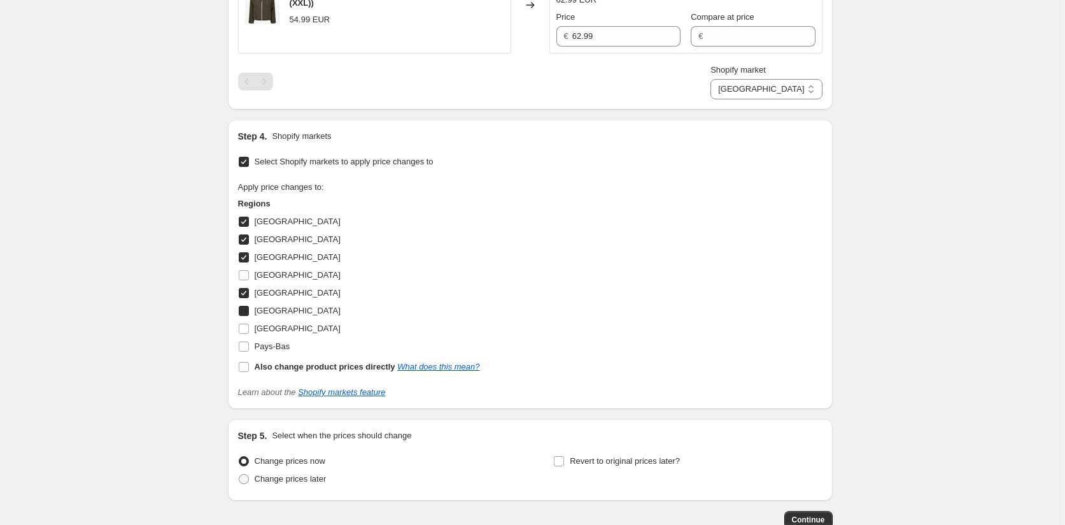
checkbox input "true"
click at [249, 329] on input "Luxembourg" at bounding box center [244, 328] width 10 height 10
checkbox input "true"
click at [244, 344] on input "Pays-Bas" at bounding box center [244, 346] width 10 height 10
checkbox input "true"
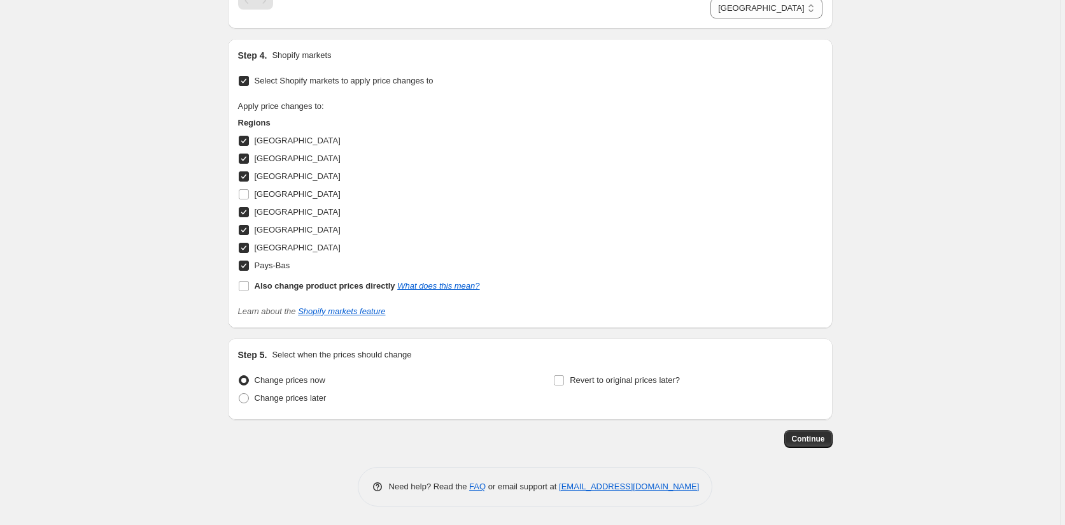
scroll to position [899, 0]
click at [808, 437] on span "Continue" at bounding box center [808, 438] width 33 height 10
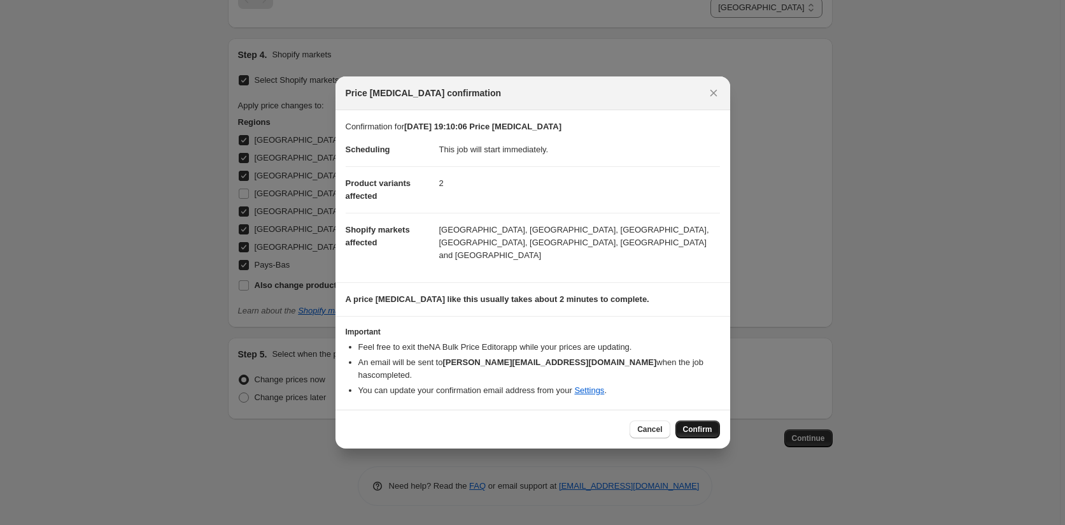
click at [709, 420] on button "Confirm" at bounding box center [698, 429] width 45 height 18
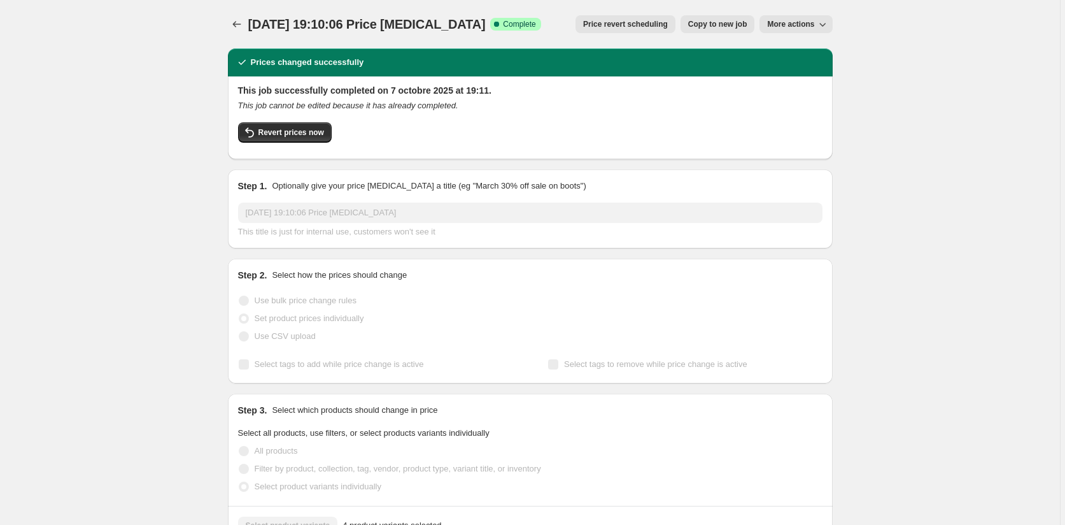
scroll to position [318, 0]
